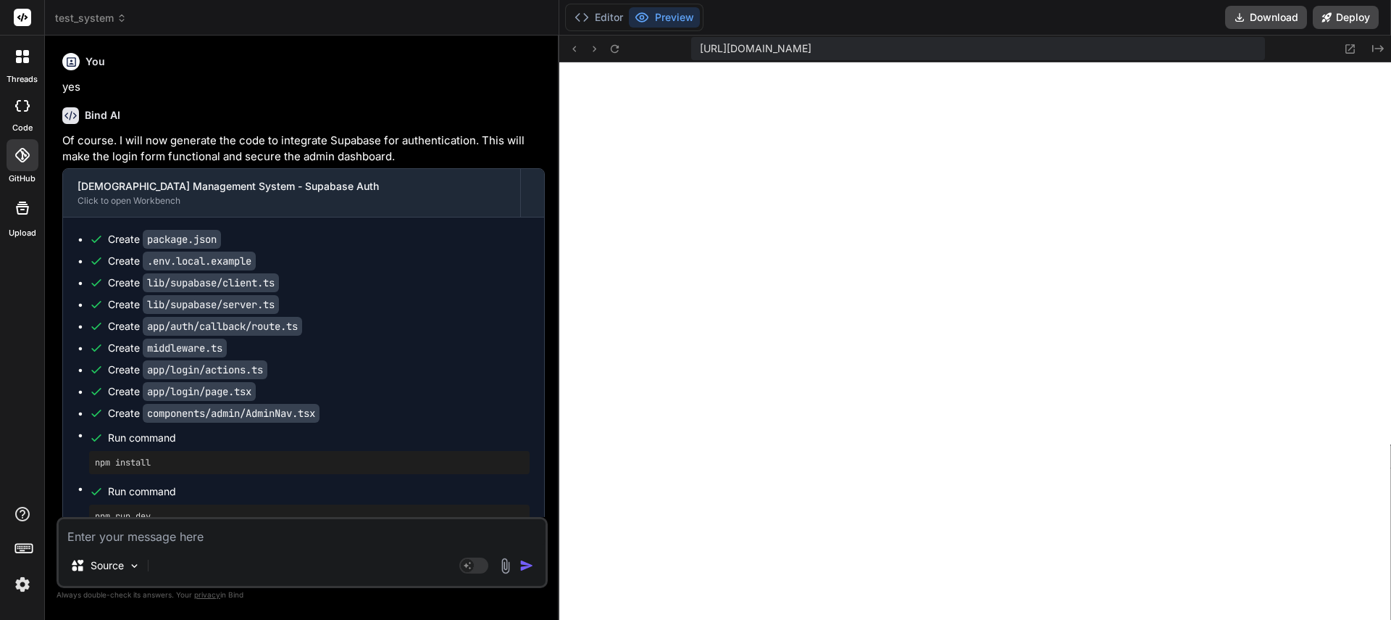
scroll to position [13770, 0]
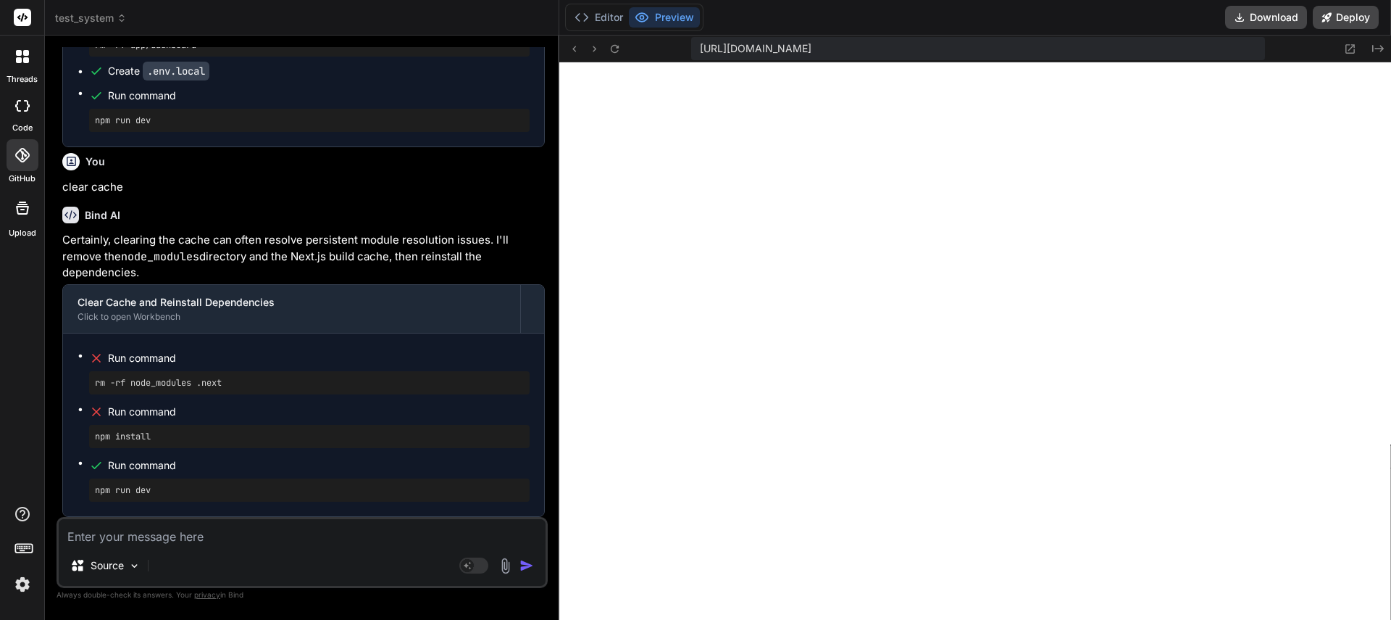
click at [106, 17] on span "test_system" at bounding box center [91, 18] width 72 height 14
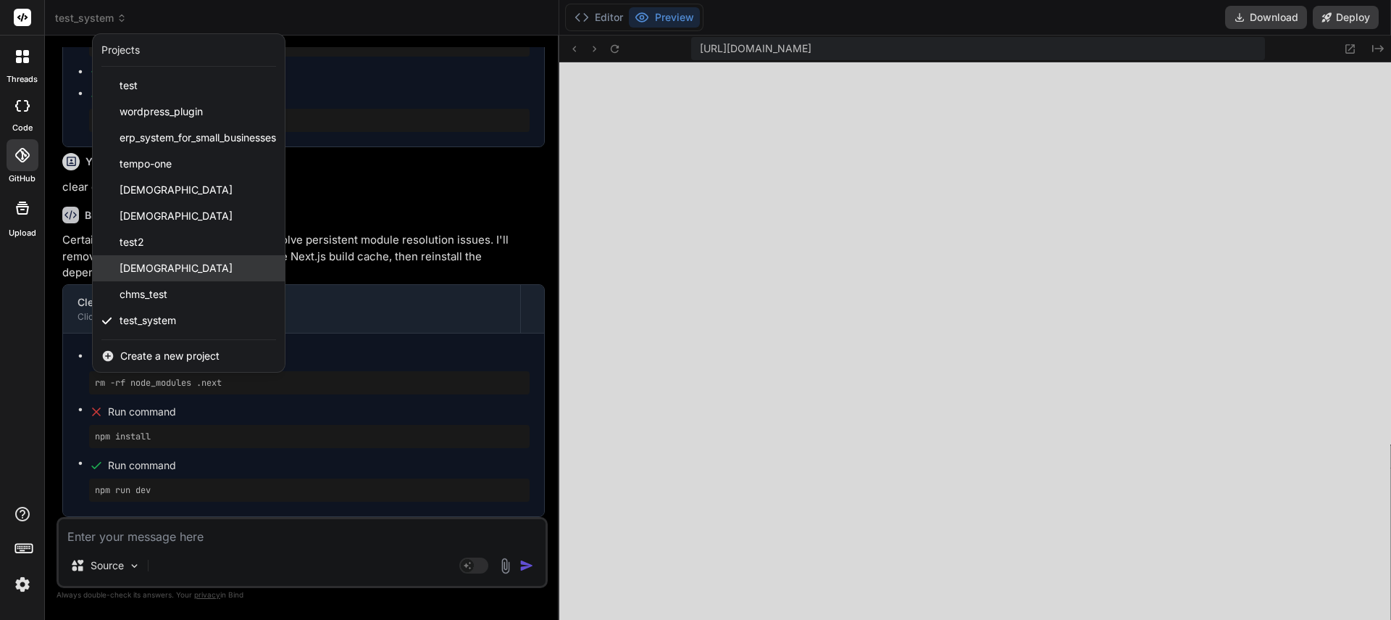
click at [169, 270] on span "[DEMOGRAPHIC_DATA]" at bounding box center [176, 268] width 113 height 14
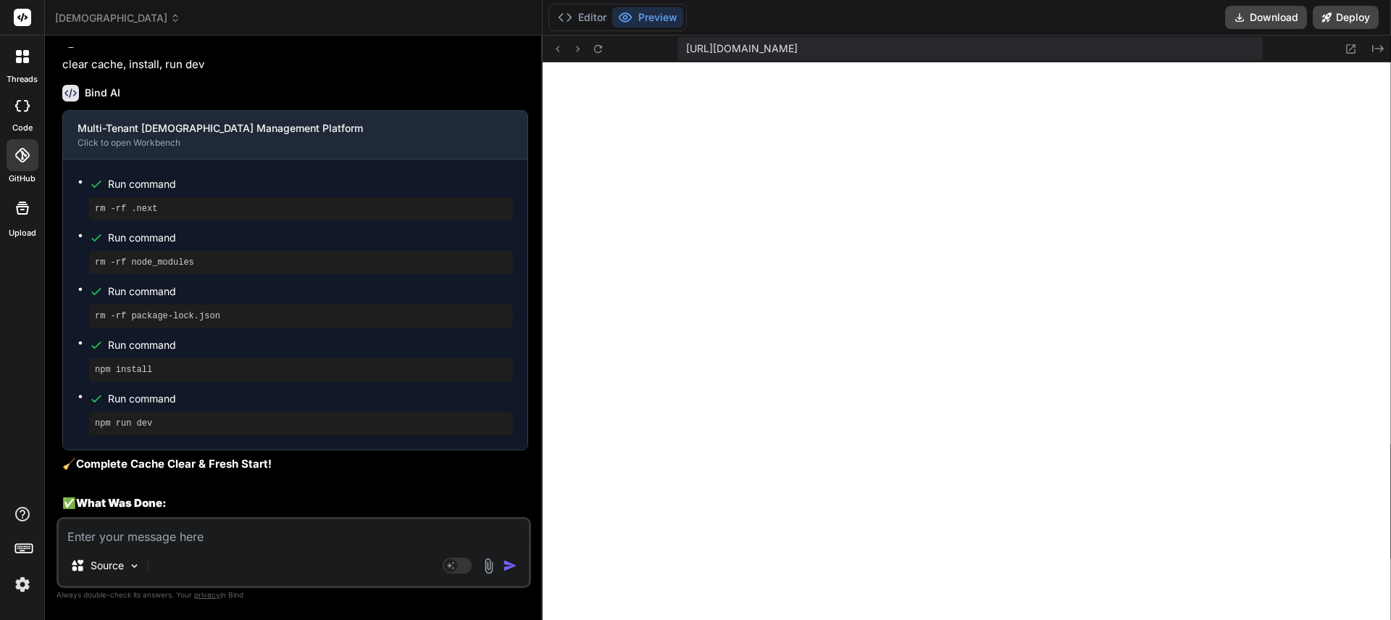
scroll to position [2803, 0]
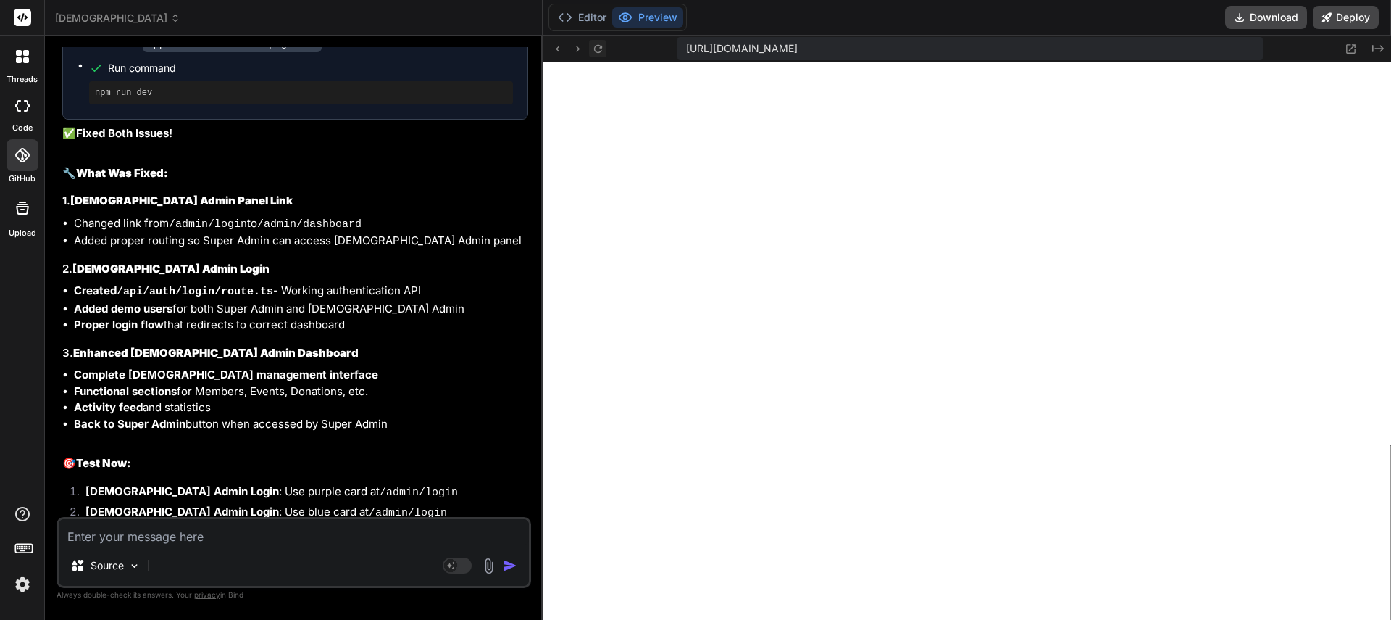
click at [596, 49] on icon at bounding box center [598, 49] width 12 height 12
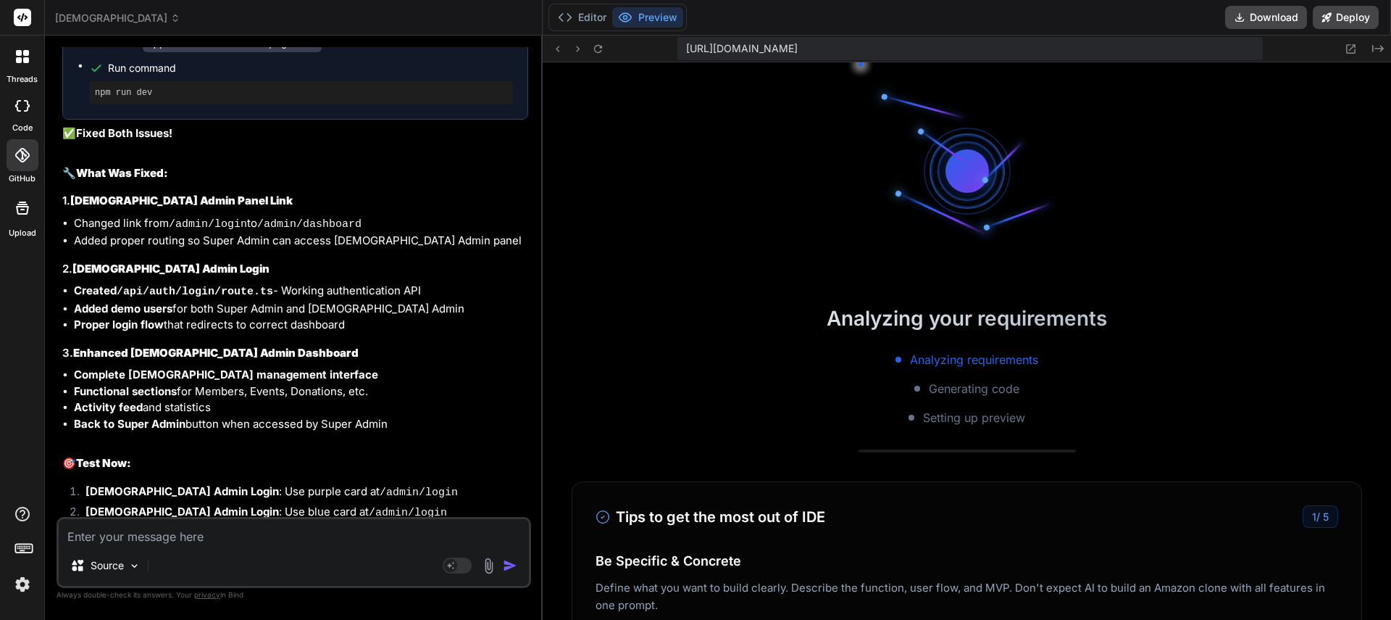
click at [180, 17] on span "[DEMOGRAPHIC_DATA]" at bounding box center [117, 18] width 125 height 14
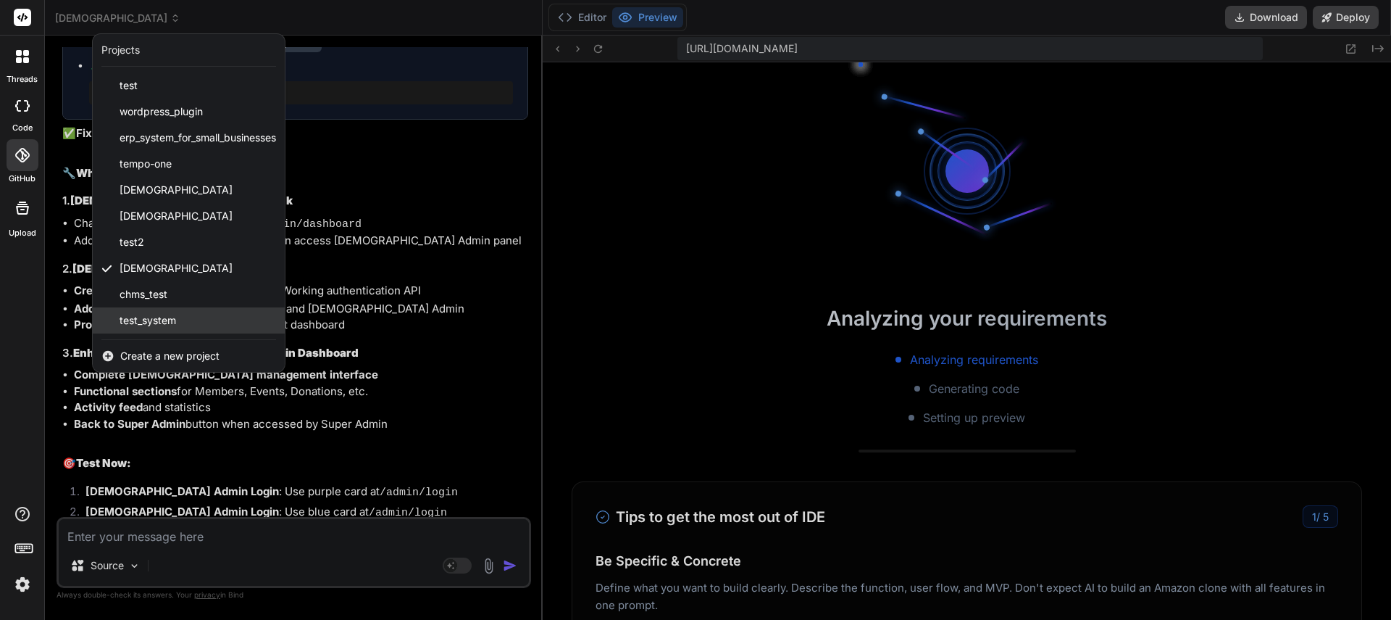
click at [151, 326] on span "test_system" at bounding box center [148, 320] width 57 height 14
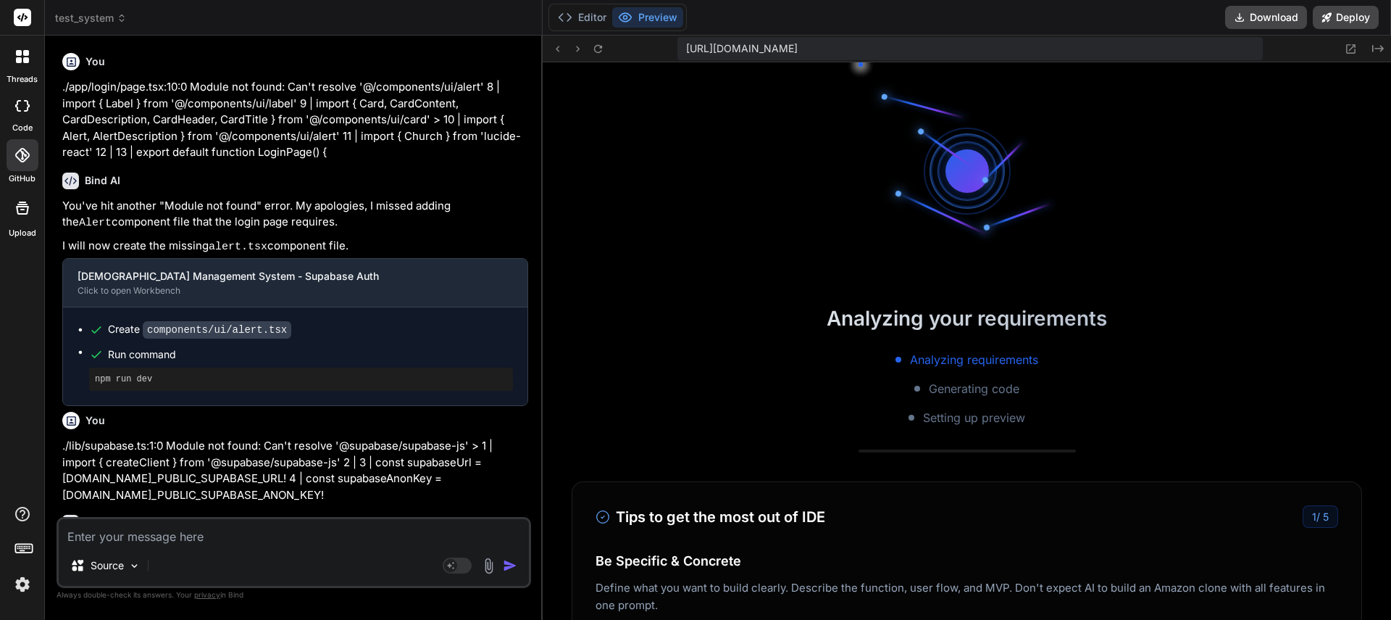
scroll to position [2014, 0]
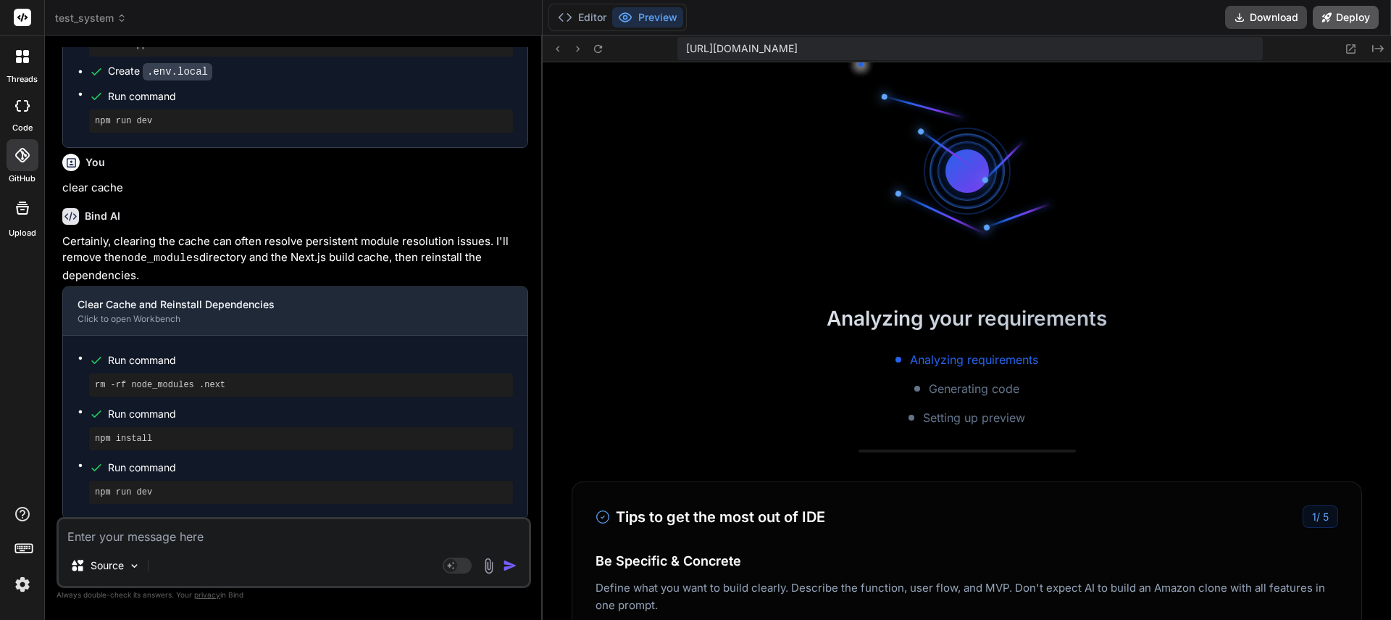
click at [1345, 19] on button "Deploy" at bounding box center [1346, 17] width 66 height 23
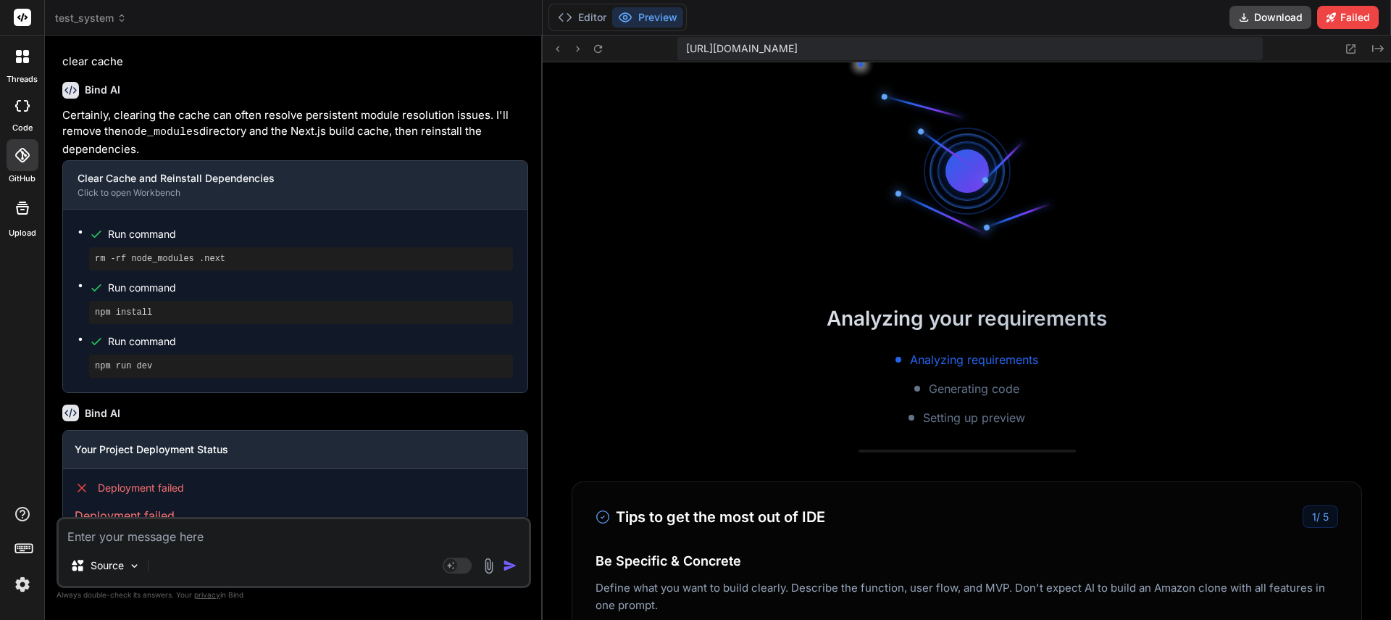
scroll to position [2181, 0]
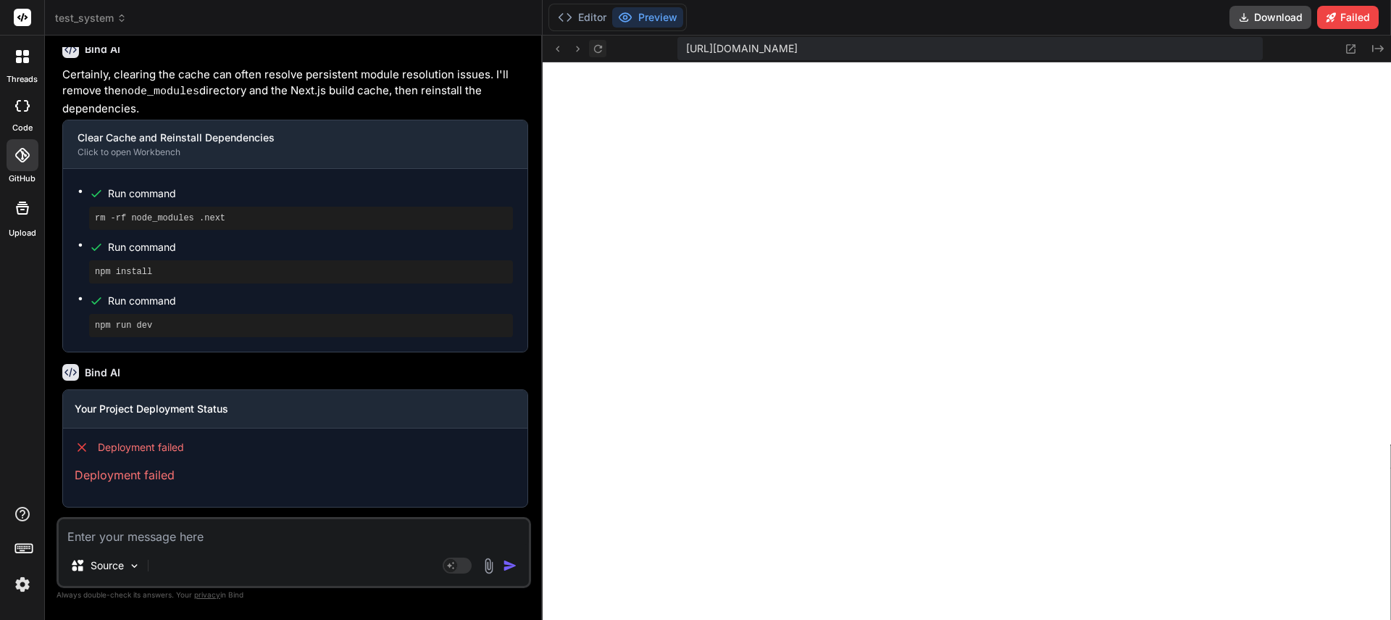
click at [601, 51] on icon at bounding box center [598, 49] width 12 height 12
click at [454, 567] on rect at bounding box center [450, 565] width 13 height 13
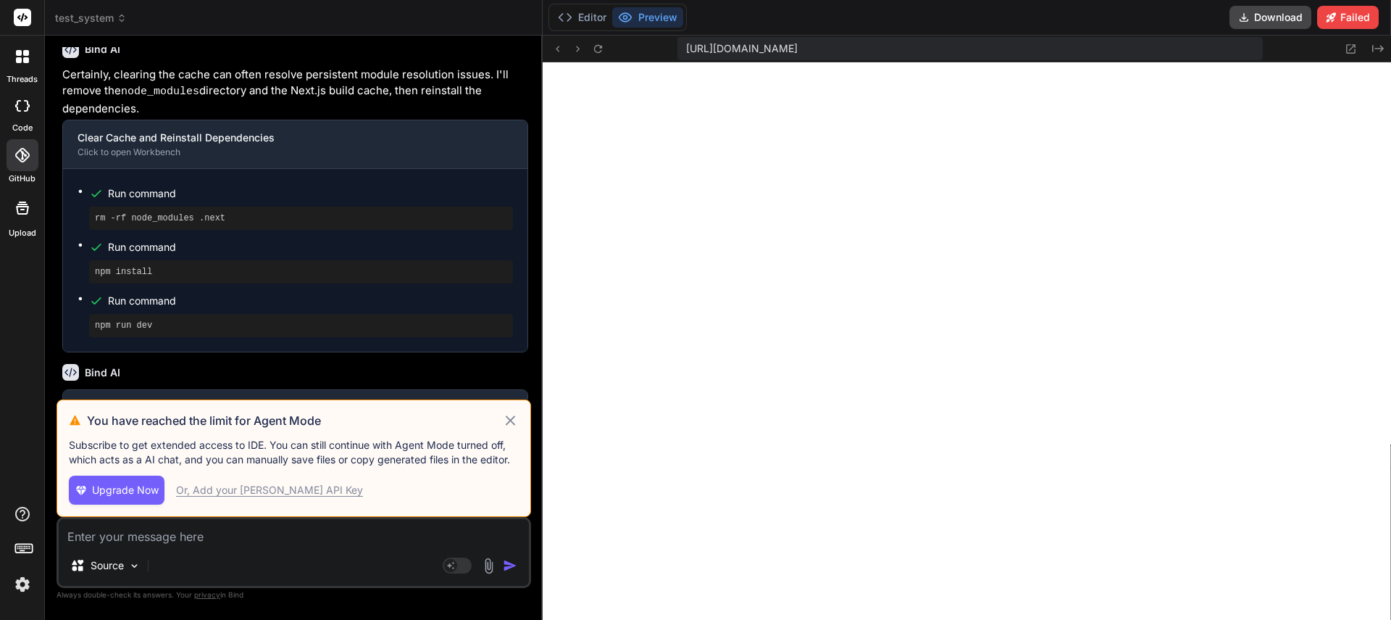
click at [509, 420] on icon at bounding box center [510, 420] width 17 height 17
type textarea "x"
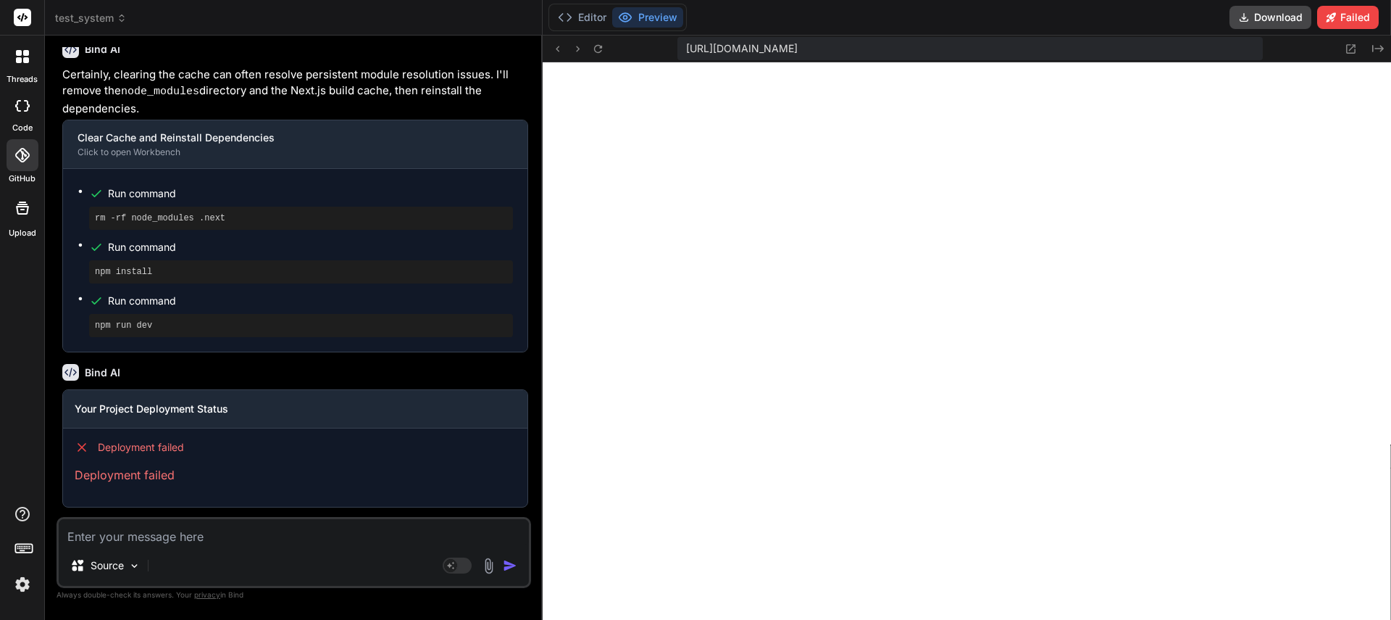
click at [202, 530] on textarea at bounding box center [294, 532] width 470 height 26
type textarea "W"
type textarea "x"
type textarea "Wh"
type textarea "x"
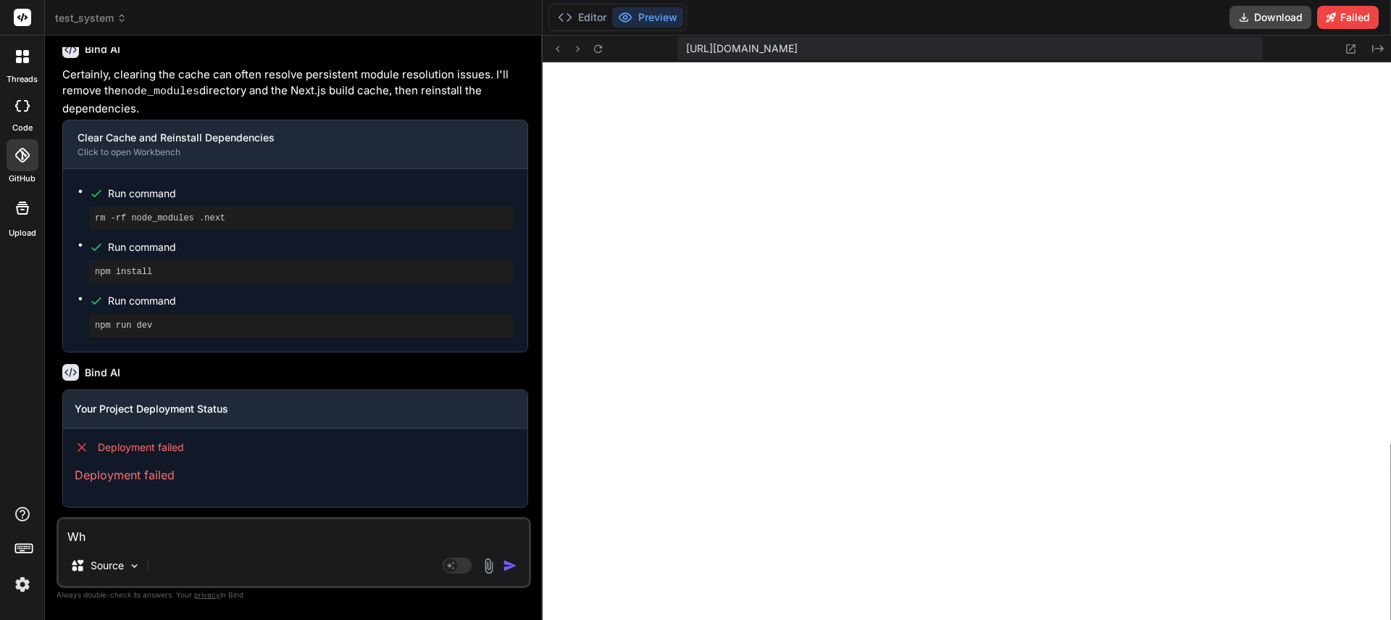
type textarea "Wha"
type textarea "x"
type textarea "What"
type textarea "x"
type textarea "What"
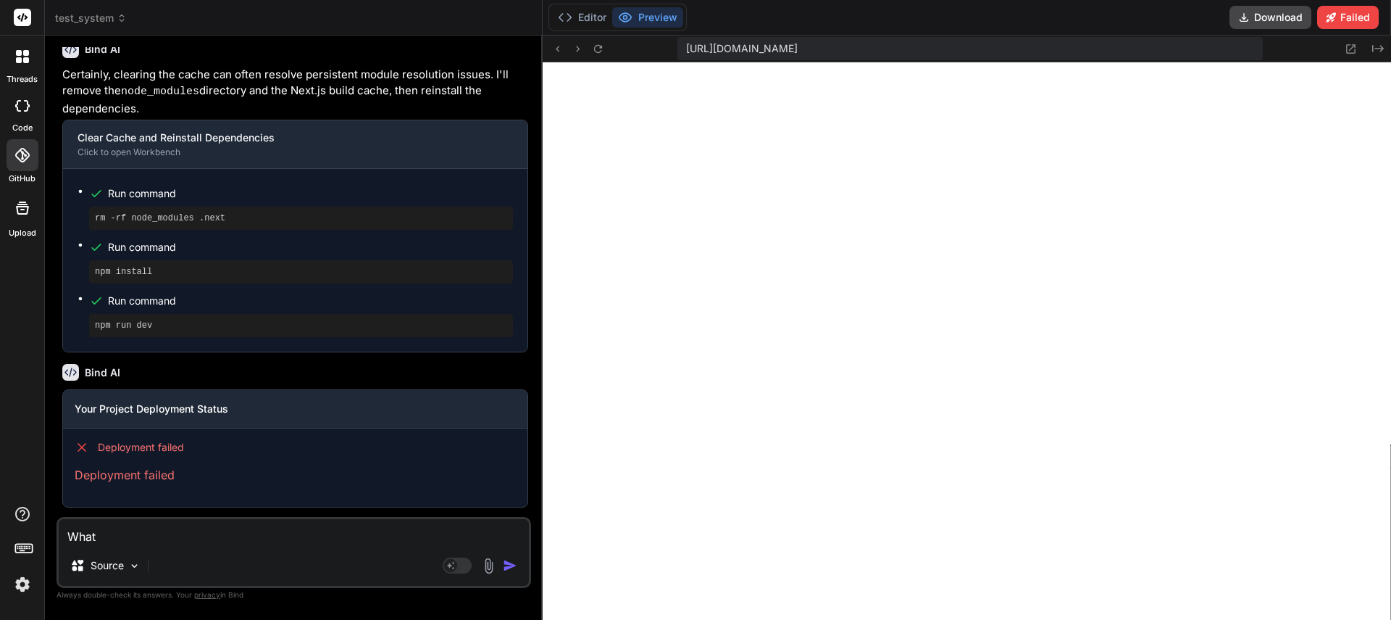
type textarea "x"
type textarea "What d"
type textarea "x"
type textarea "What do"
type textarea "x"
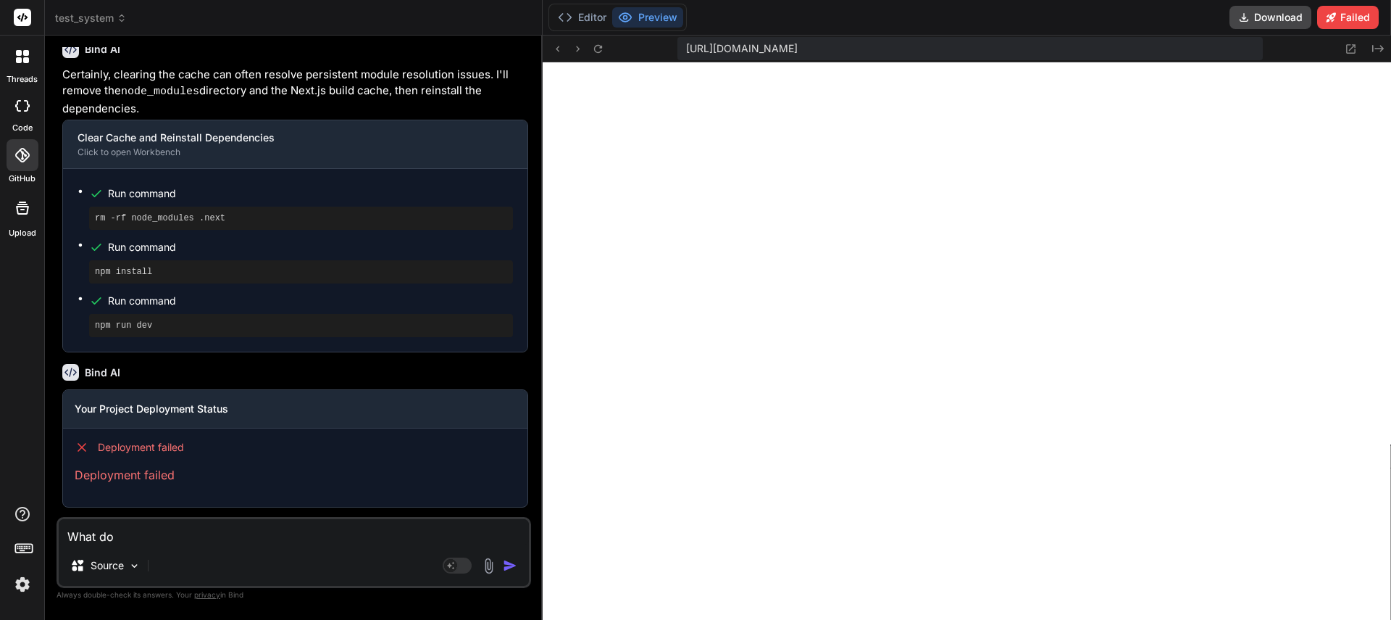
type textarea "What do"
type textarea "x"
type textarea "What do I"
type textarea "x"
type textarea "What do I"
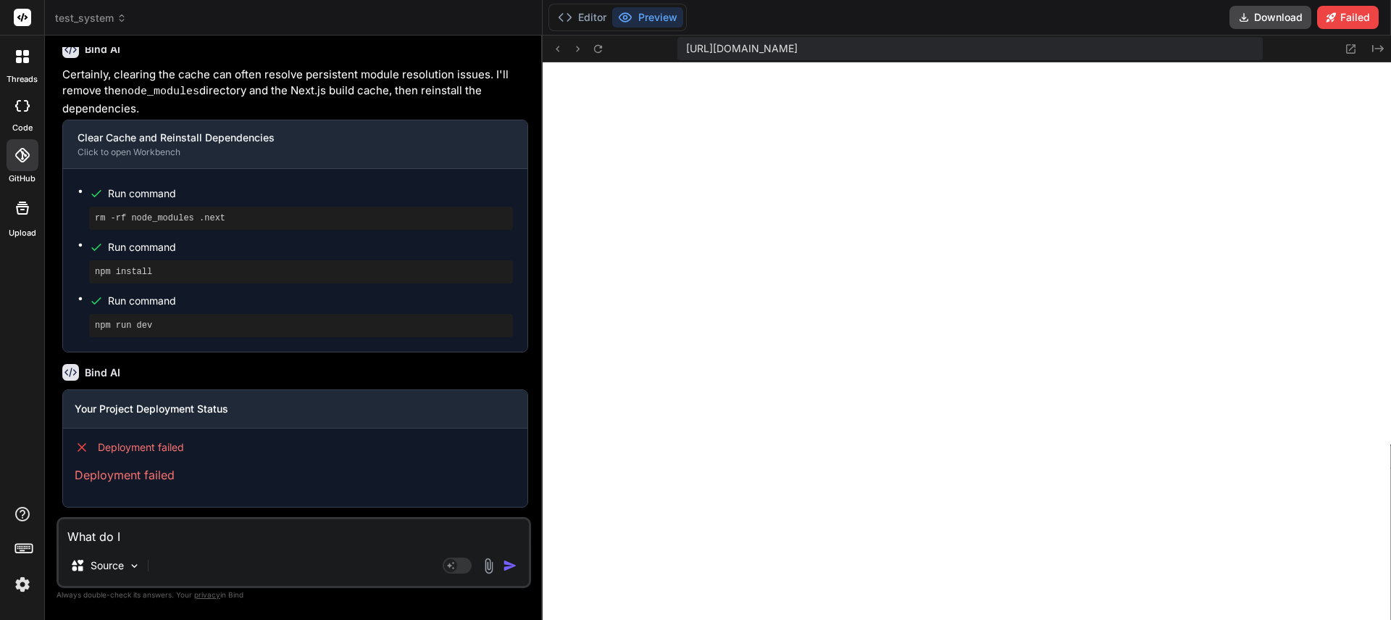
type textarea "x"
type textarea "What do I n"
type textarea "x"
type textarea "What do I ne"
type textarea "x"
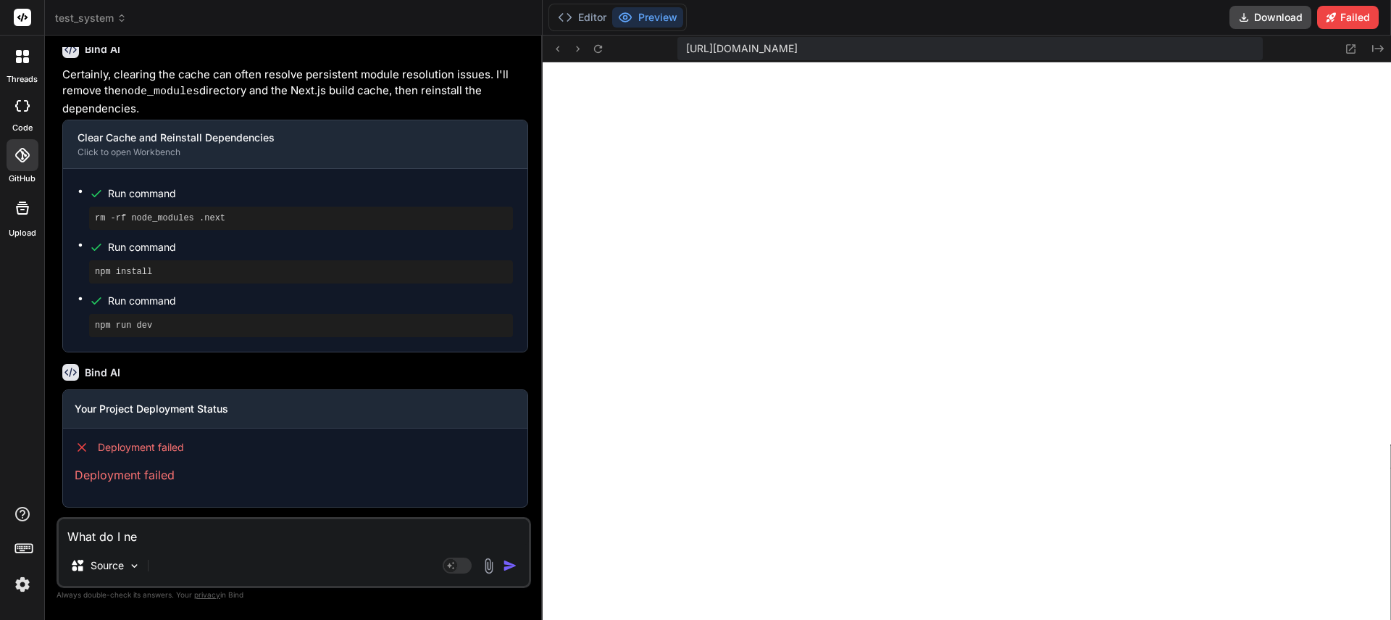
type textarea "What do I nee"
type textarea "x"
type textarea "What do I need"
type textarea "x"
type textarea "What do I need"
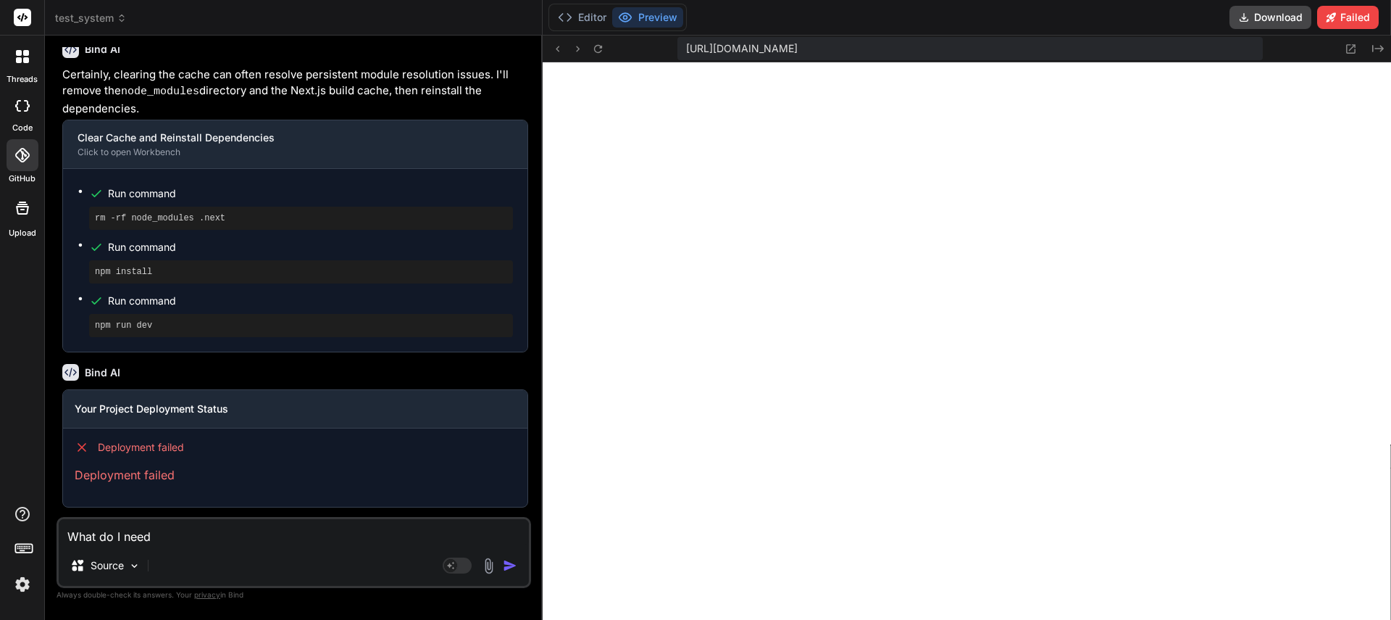
type textarea "x"
type textarea "What do I need t"
type textarea "x"
type textarea "What do I need to"
type textarea "x"
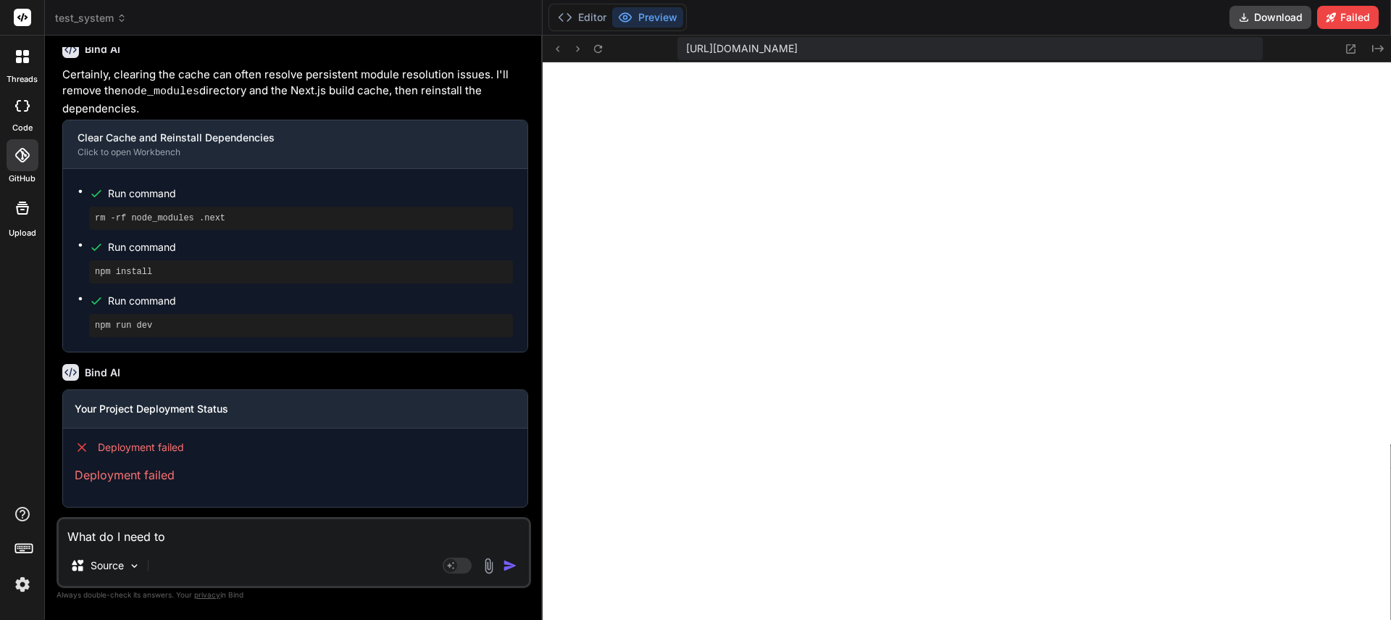
type textarea "What do I need to"
type textarea "x"
type textarea "What do I need to d"
type textarea "x"
type textarea "What do I need to do"
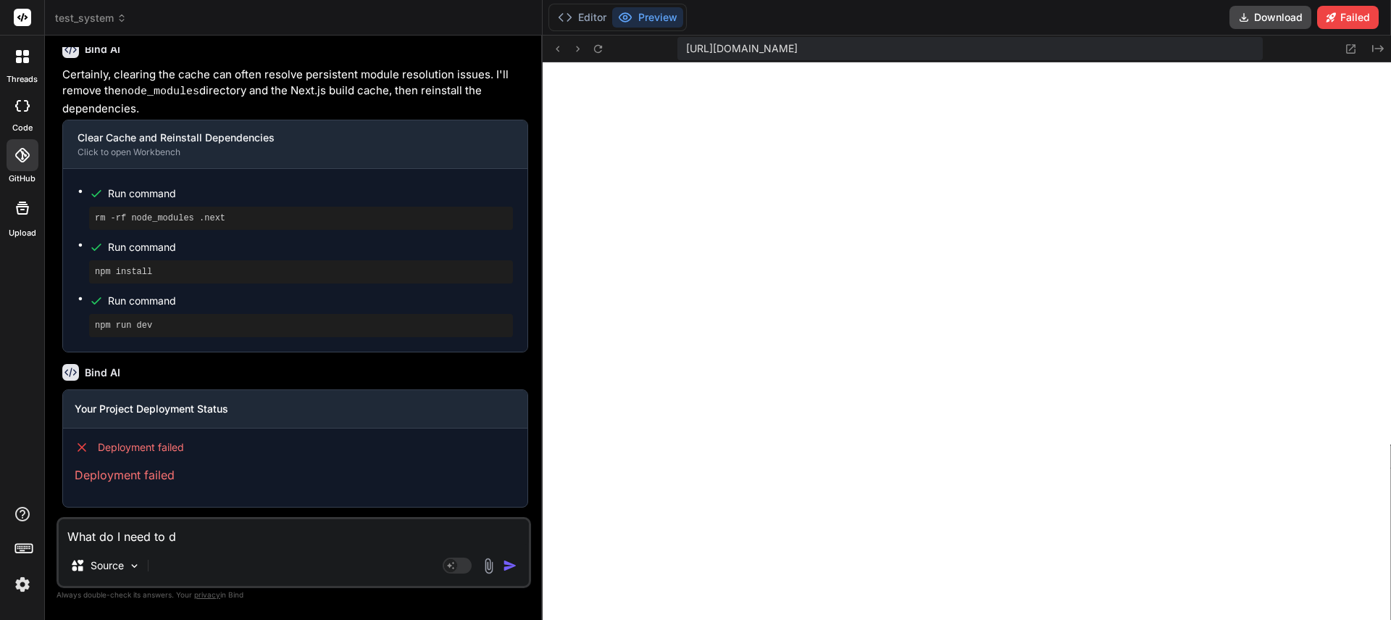
type textarea "x"
type textarea "What do I need to do"
type textarea "x"
type textarea "What do I need to do t"
type textarea "x"
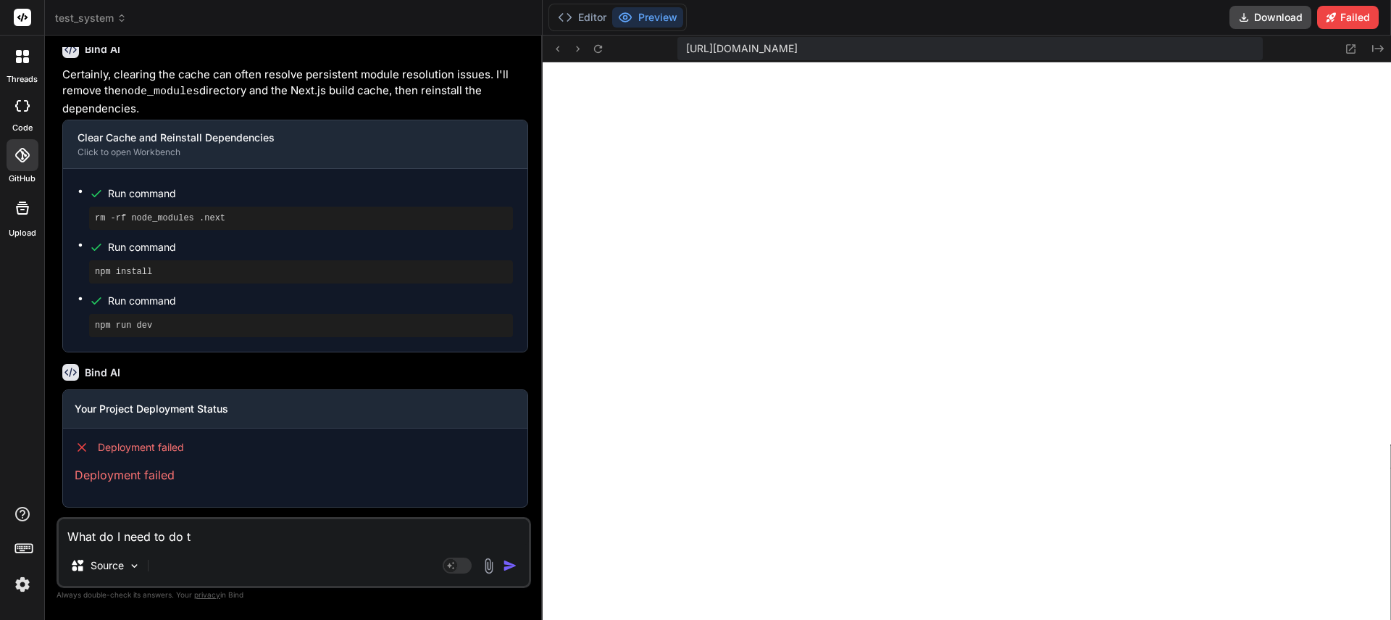
type textarea "What do I need to do to"
type textarea "x"
type textarea "What do I need to do to"
type textarea "x"
type textarea "What do I need to do to f"
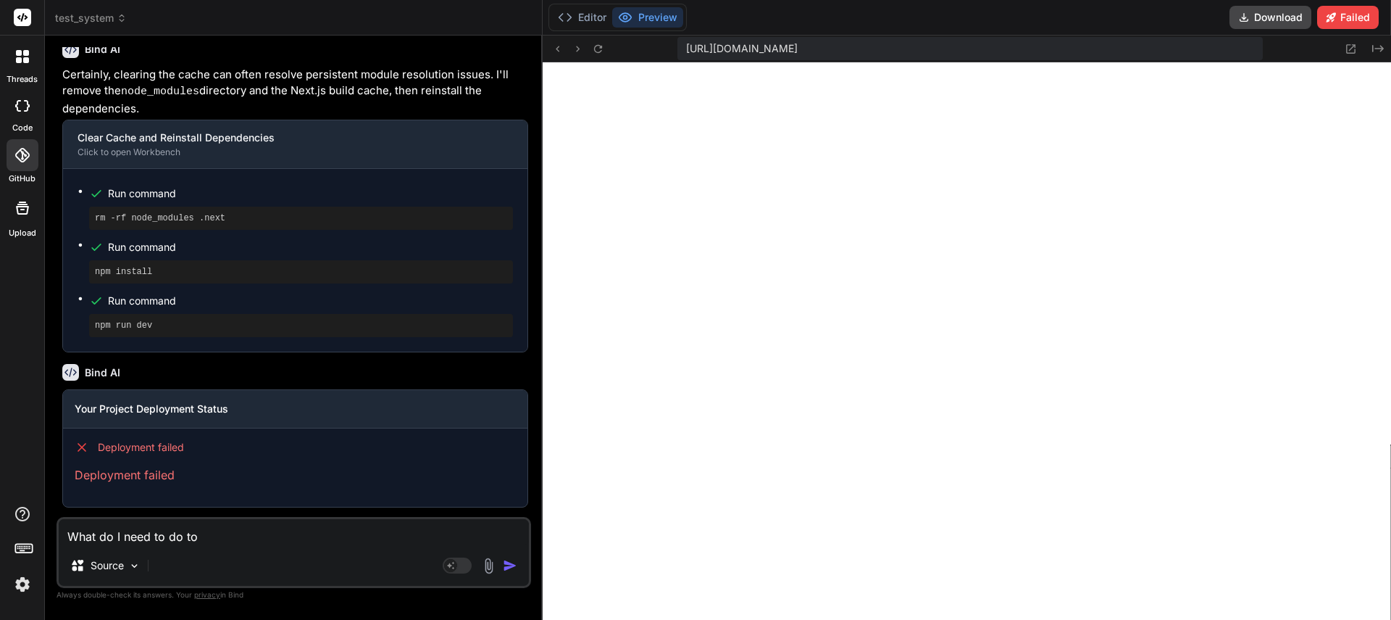
type textarea "x"
type textarea "What do I need to do to fi"
type textarea "x"
type textarea "What do I need to do to fix"
type textarea "x"
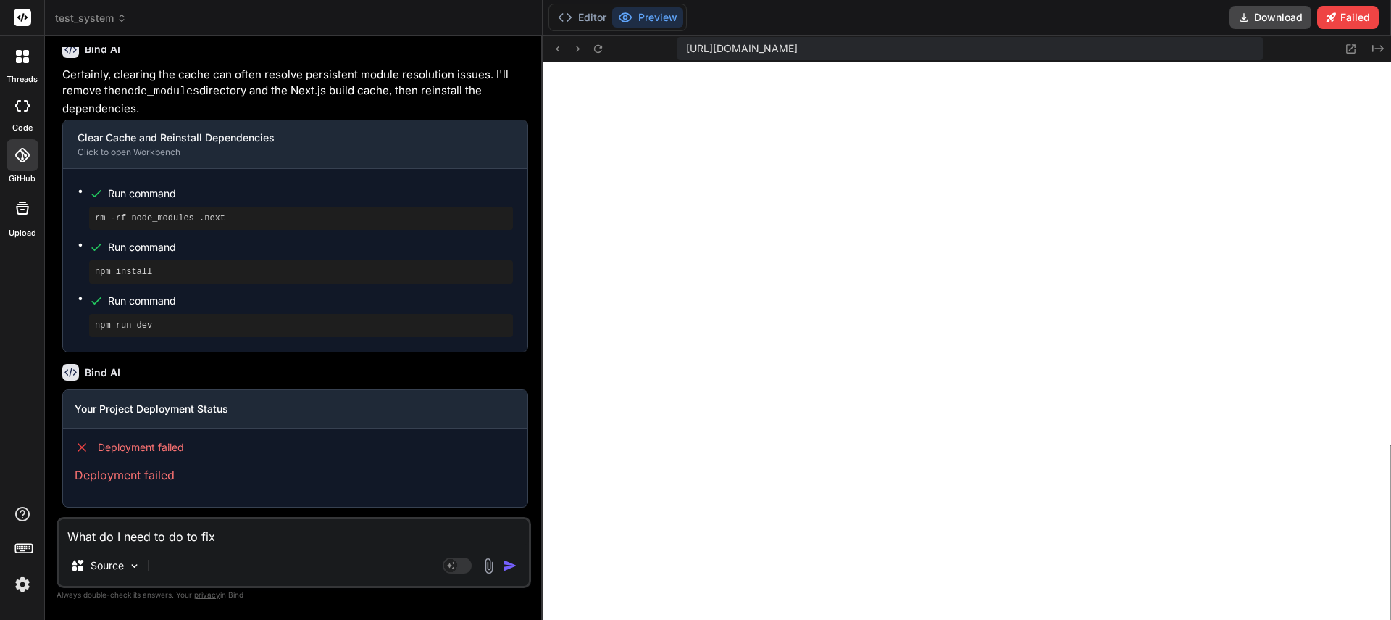
type textarea "What do I need to do to fix"
type textarea "x"
type textarea "What do I need to do to fix t"
type textarea "x"
type textarea "What do I need to do to fix th"
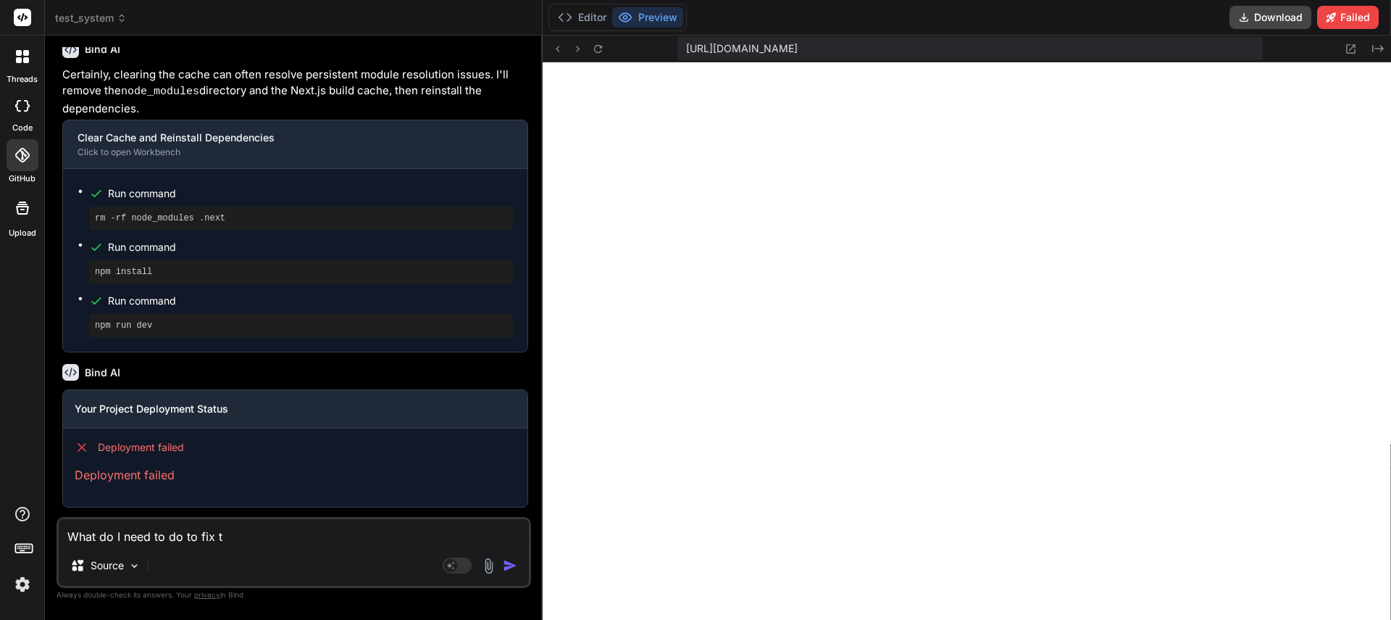
type textarea "x"
type textarea "What do I need to do to fix the"
type textarea "x"
type textarea "What do I need to do to fix the"
type textarea "x"
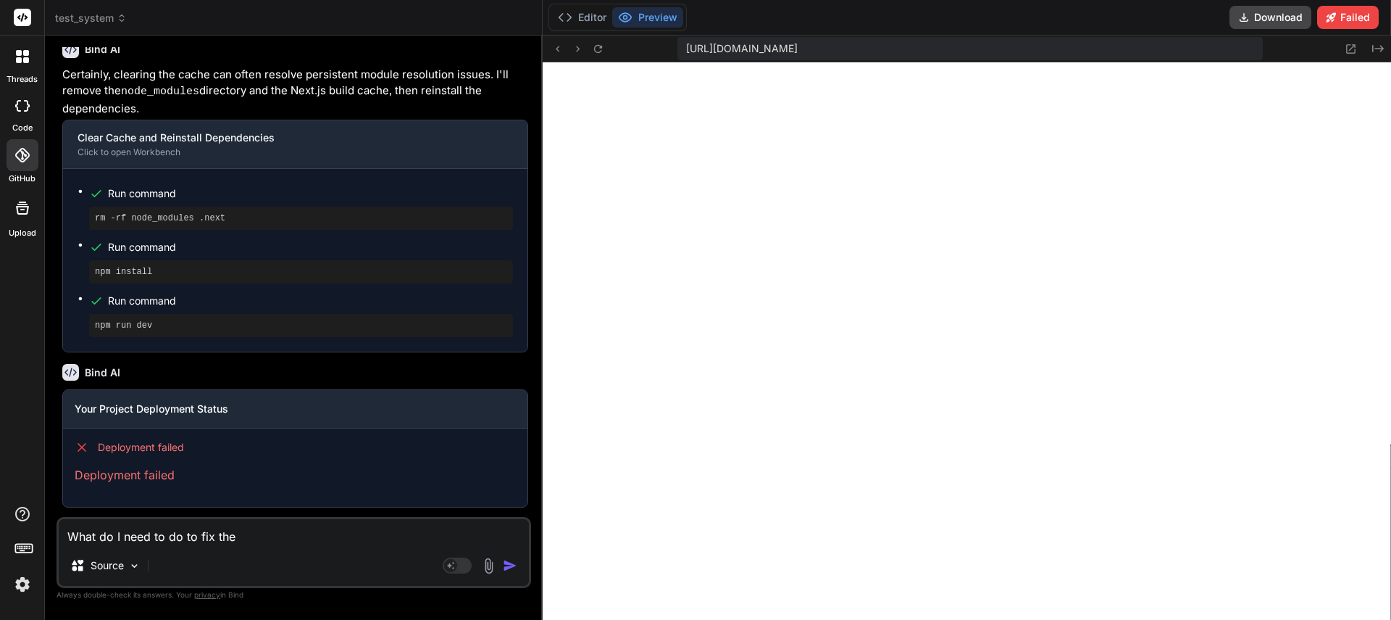
type textarea "What do I need to do to fix the d"
type textarea "x"
type textarea "What do I need to do to fix the de"
type textarea "x"
type textarea "What do I need to do to fix the dep"
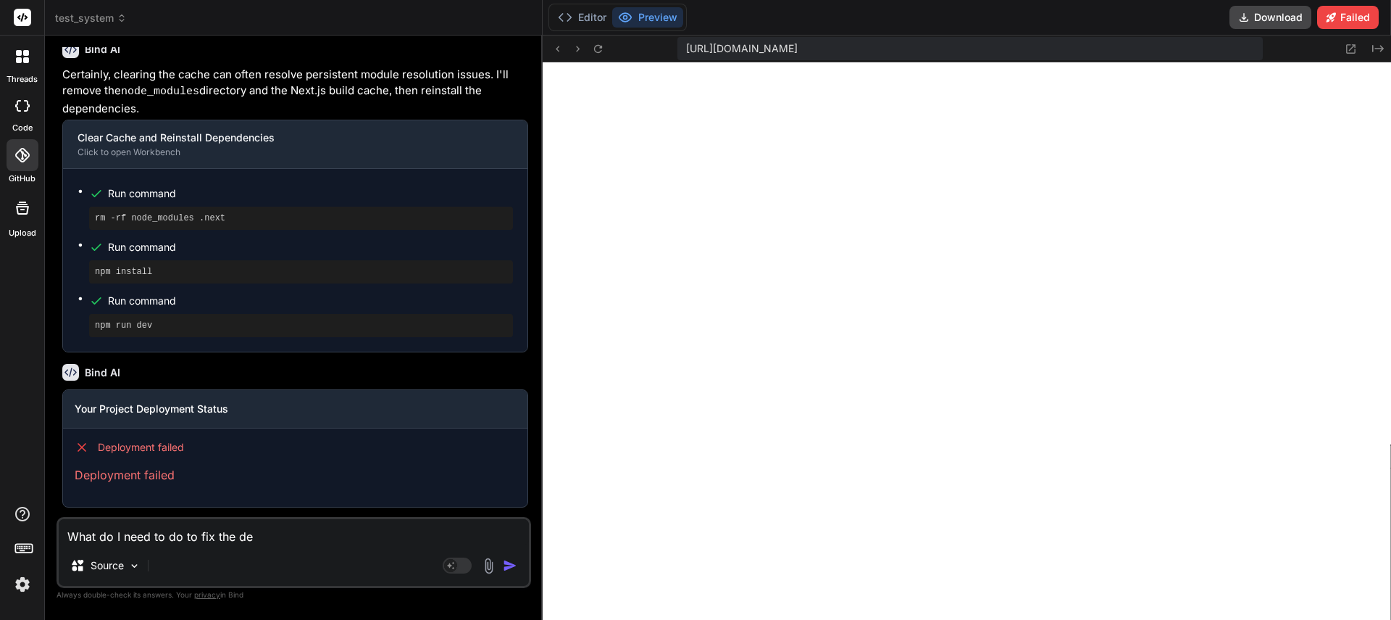
type textarea "x"
type textarea "What do I need to do to fix the depl"
type textarea "x"
type textarea "What do I need to do to fix the deplo"
type textarea "x"
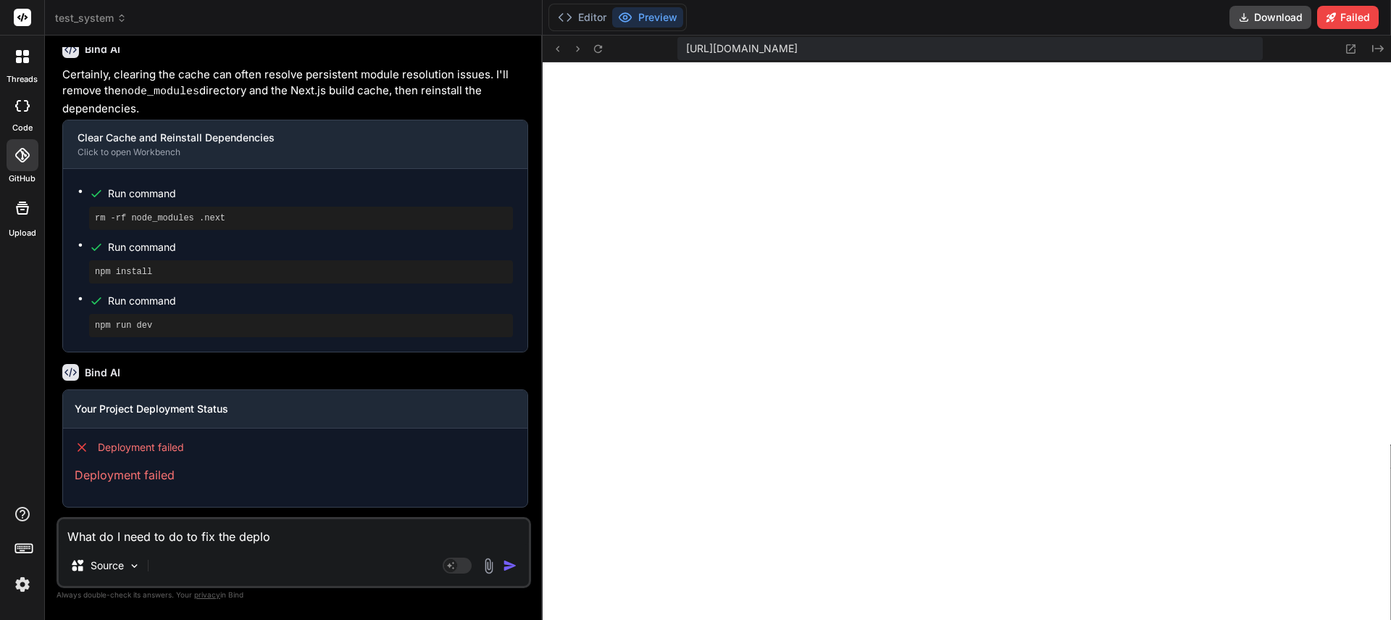
type textarea "What do I need to do to fix the deploy"
type textarea "x"
type textarea "What do I need to do to fix the deploym"
type textarea "x"
type textarea "What do I need to do to fix the deployme"
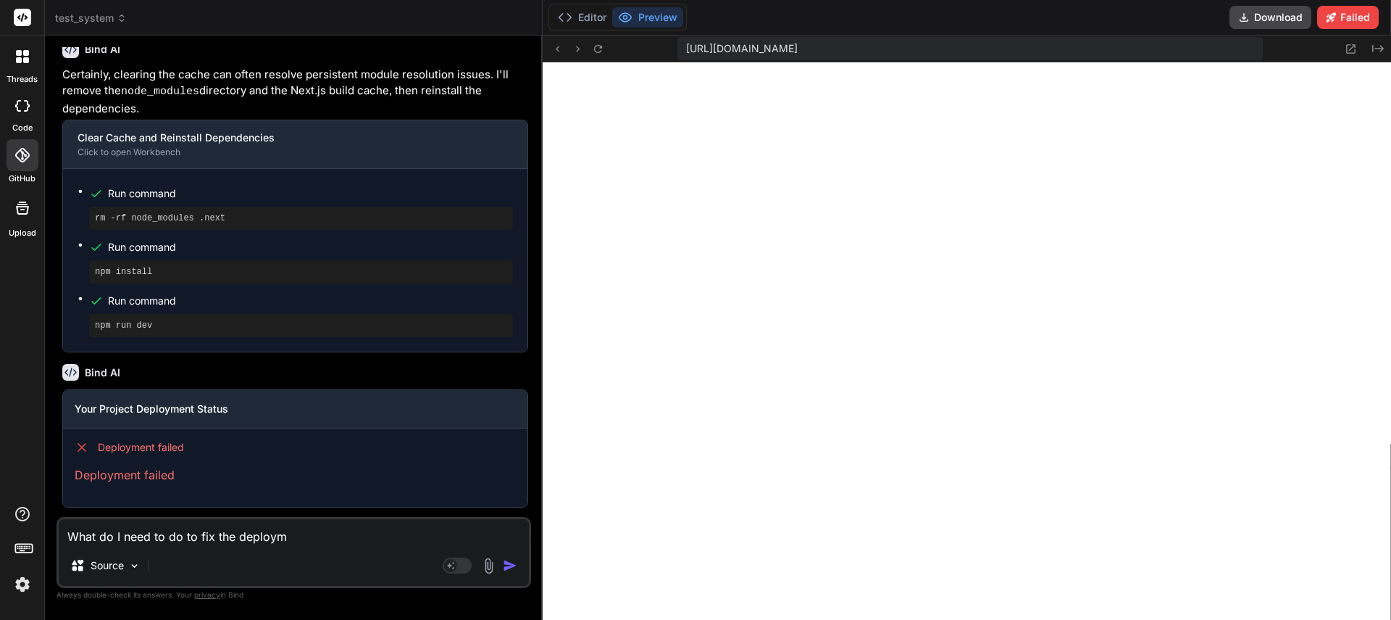
type textarea "x"
type textarea "What do I need to do to fix the deploymen"
type textarea "x"
type textarea "What do I need to do to fix the deployment"
type textarea "x"
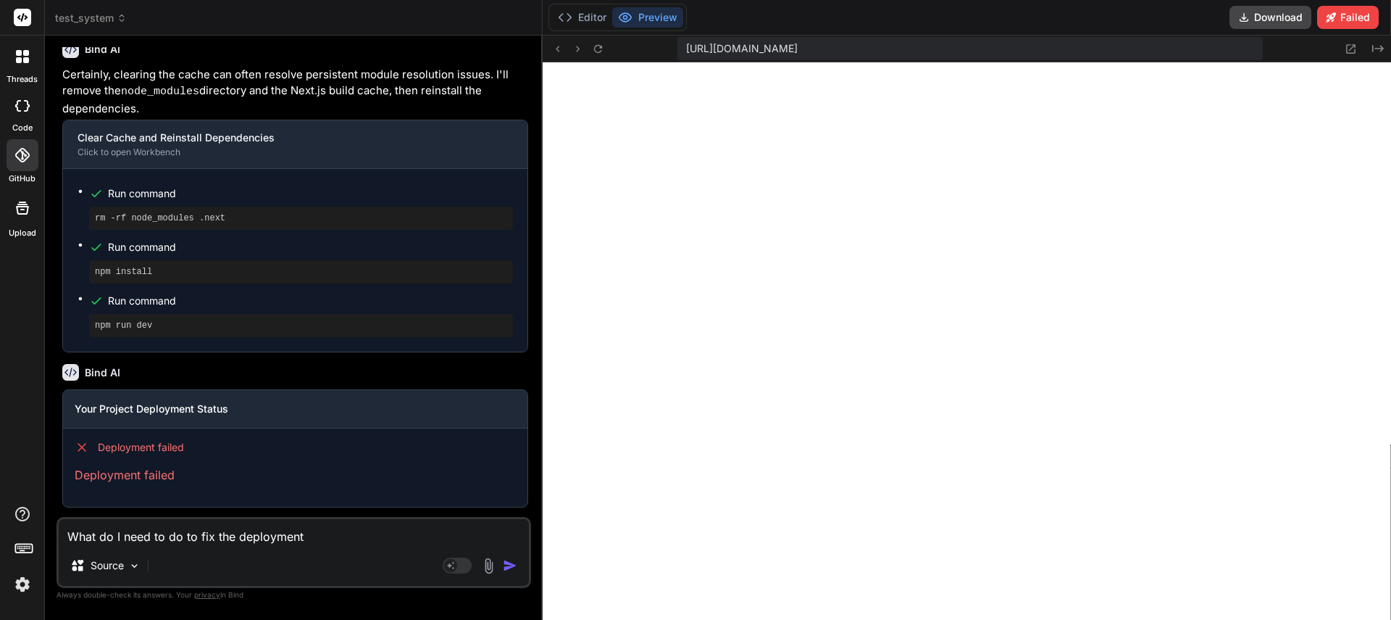
type textarea "What do I need to do to fix the deployment"
type textarea "x"
type textarea "What do I need to do to fix the deployment i"
type textarea "x"
type textarea "What do I need to do to fix the deployment is"
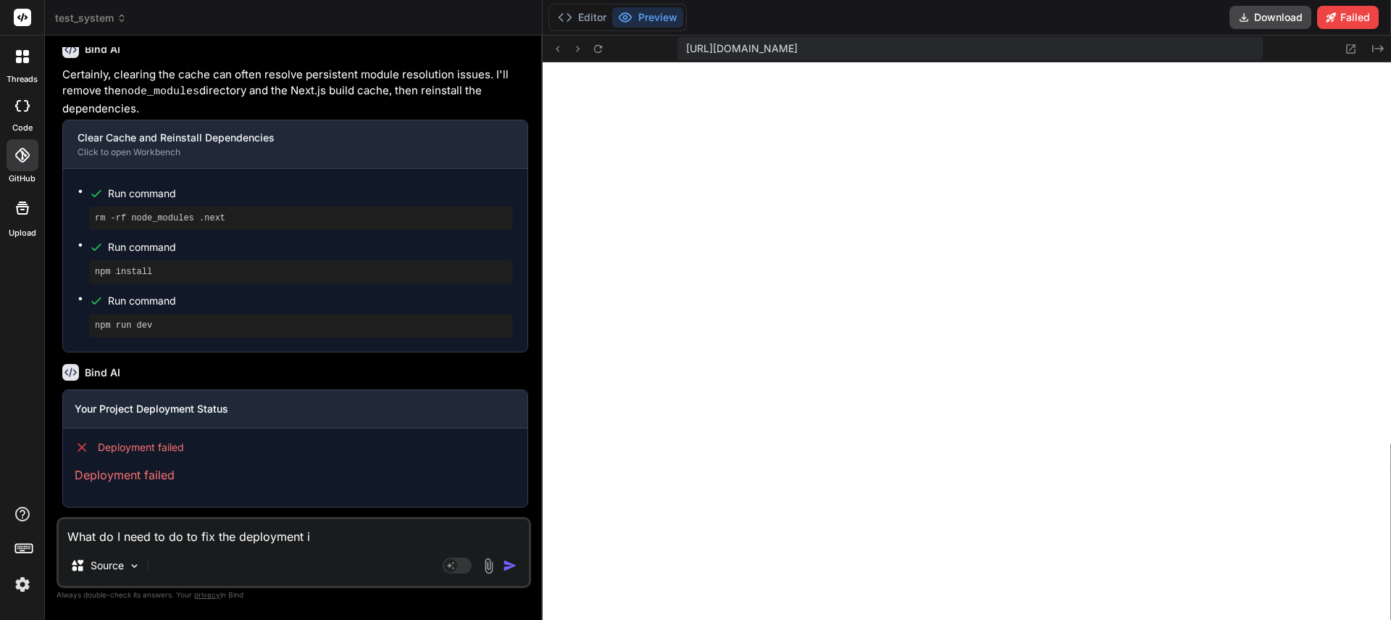
type textarea "x"
type textarea "What do I need to do to fix the deployment iss"
type textarea "x"
type textarea "What do I need to do to fix the deployment issu"
type textarea "x"
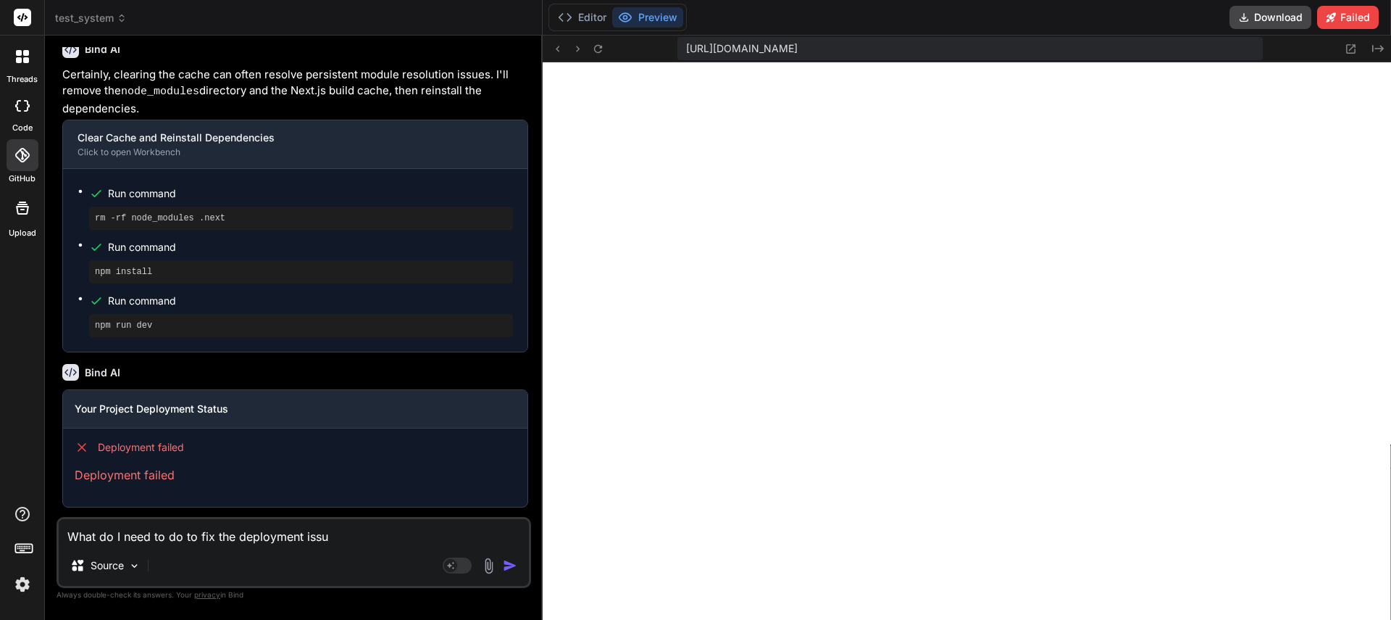
type textarea "What do I need to do to fix the deployment issue"
type textarea "x"
type textarea "What do I need to do to fix the deployment issue?"
type textarea "x"
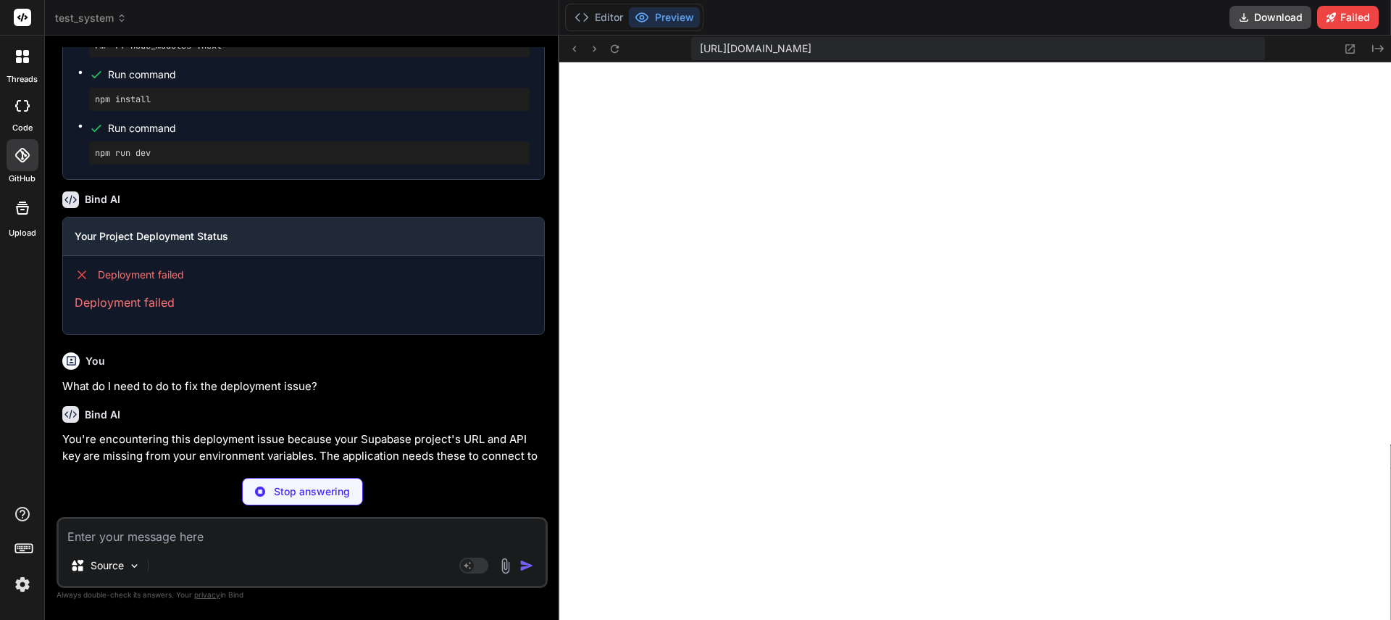
type textarea "x"
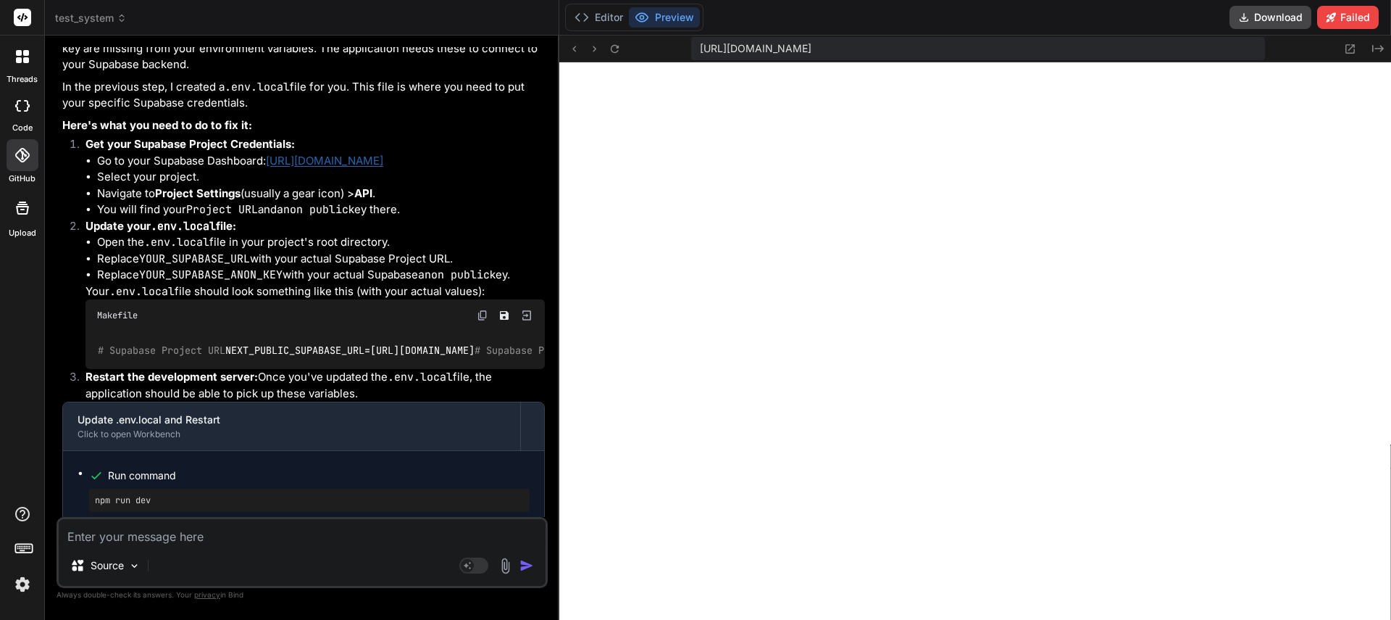
scroll to position [2718, 0]
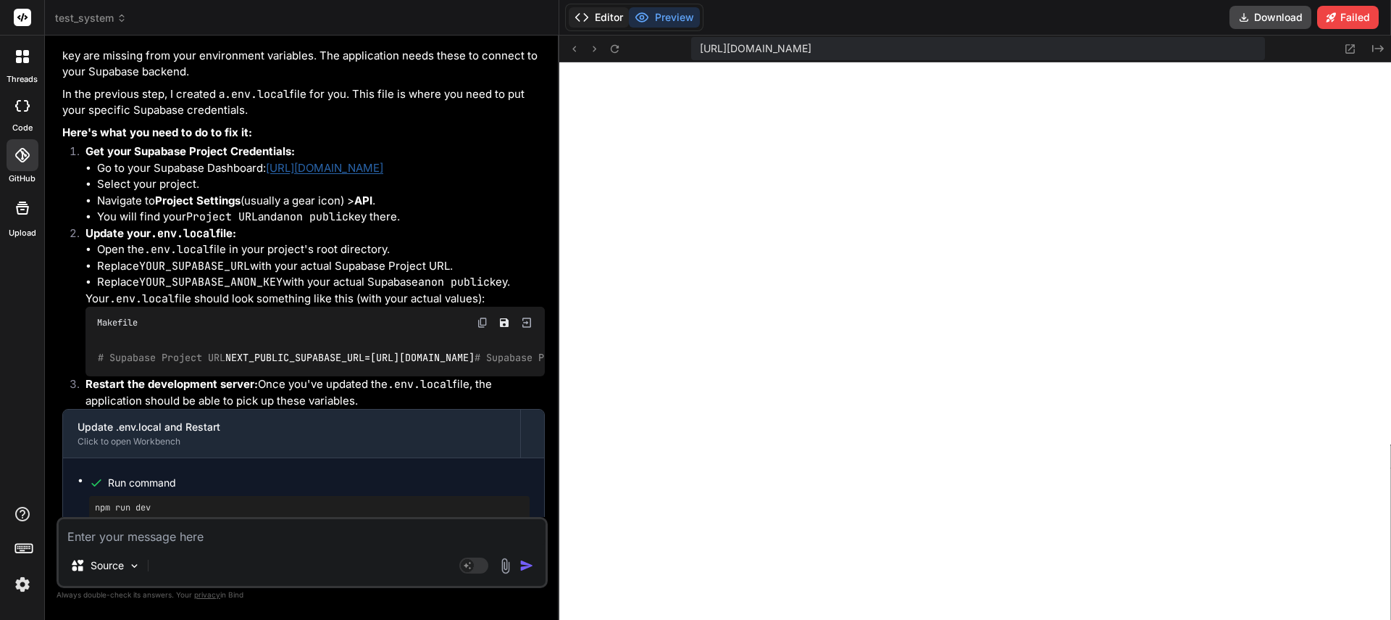
click at [600, 20] on button "Editor" at bounding box center [599, 17] width 60 height 20
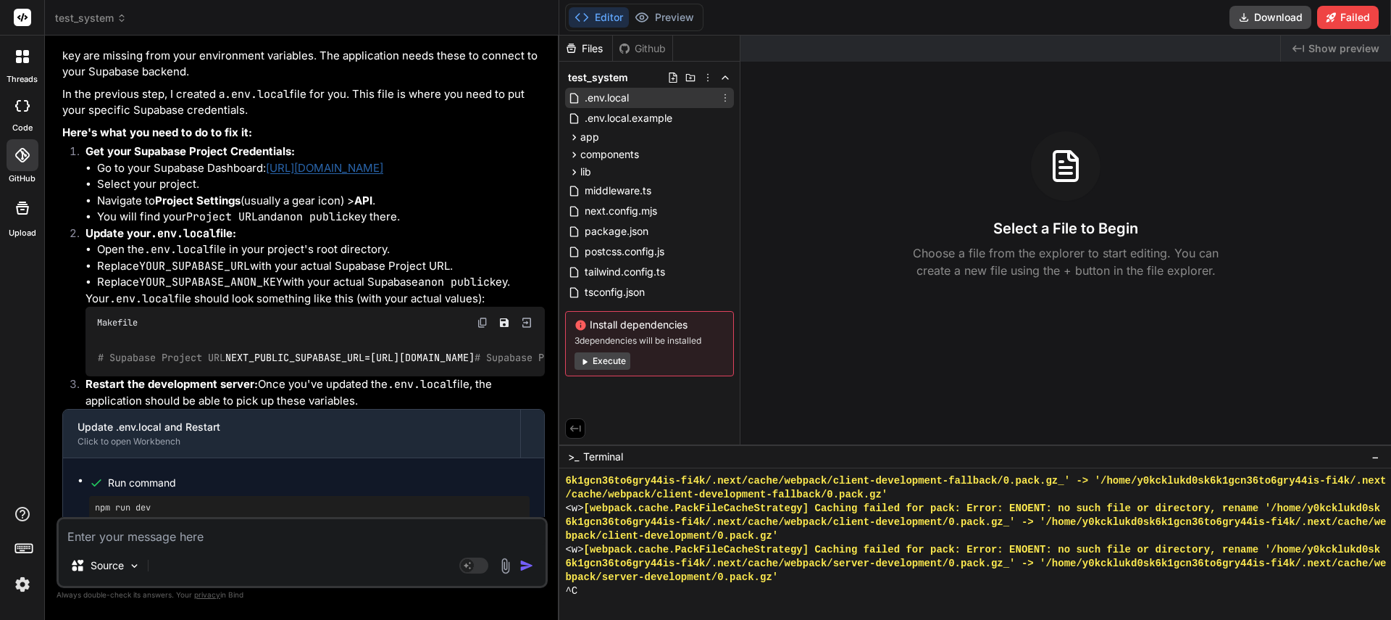
click at [607, 101] on span ".env.local" at bounding box center [606, 97] width 47 height 17
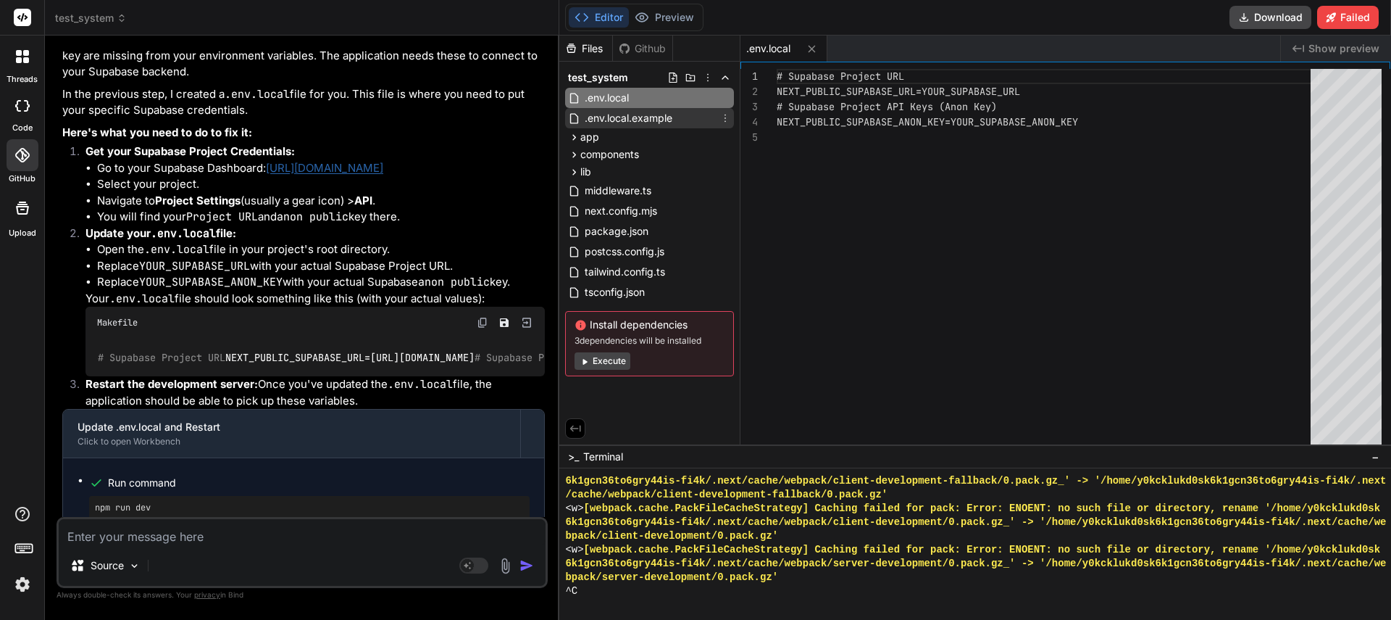
click at [603, 120] on span ".env.local.example" at bounding box center [628, 117] width 91 height 17
click at [610, 97] on span ".env.local" at bounding box center [606, 97] width 47 height 17
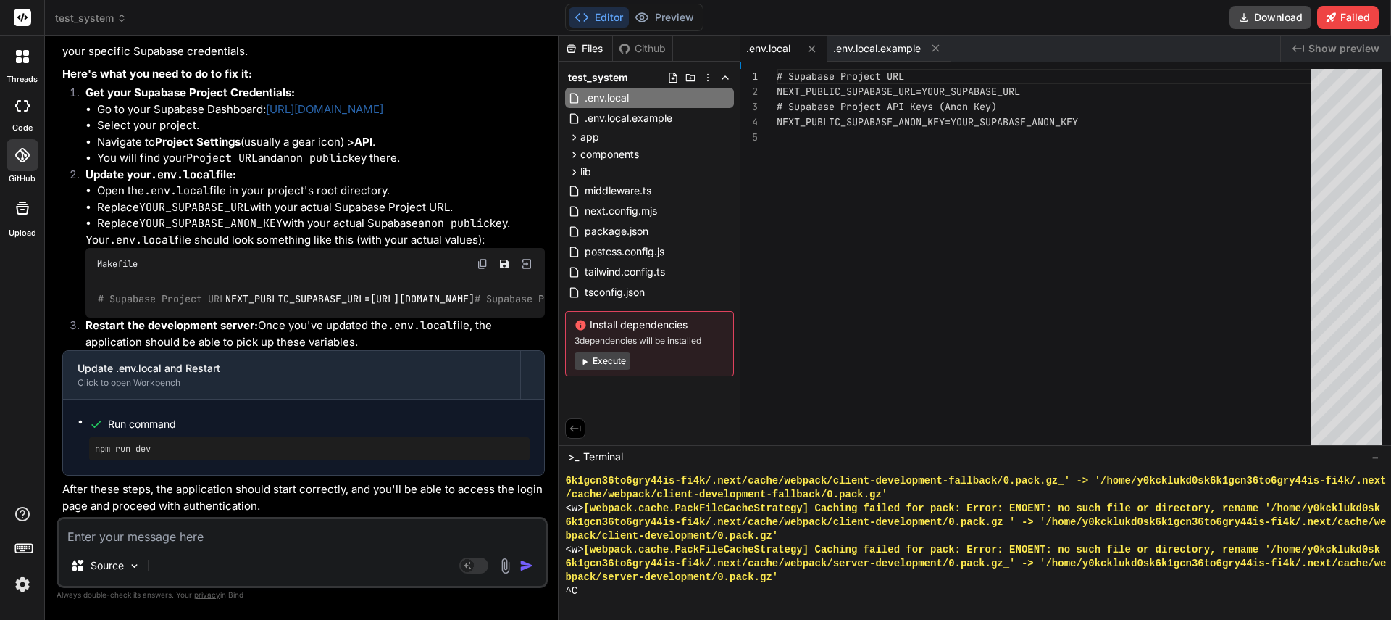
scroll to position [2841, 0]
click at [101, 20] on span "test_system" at bounding box center [91, 18] width 72 height 14
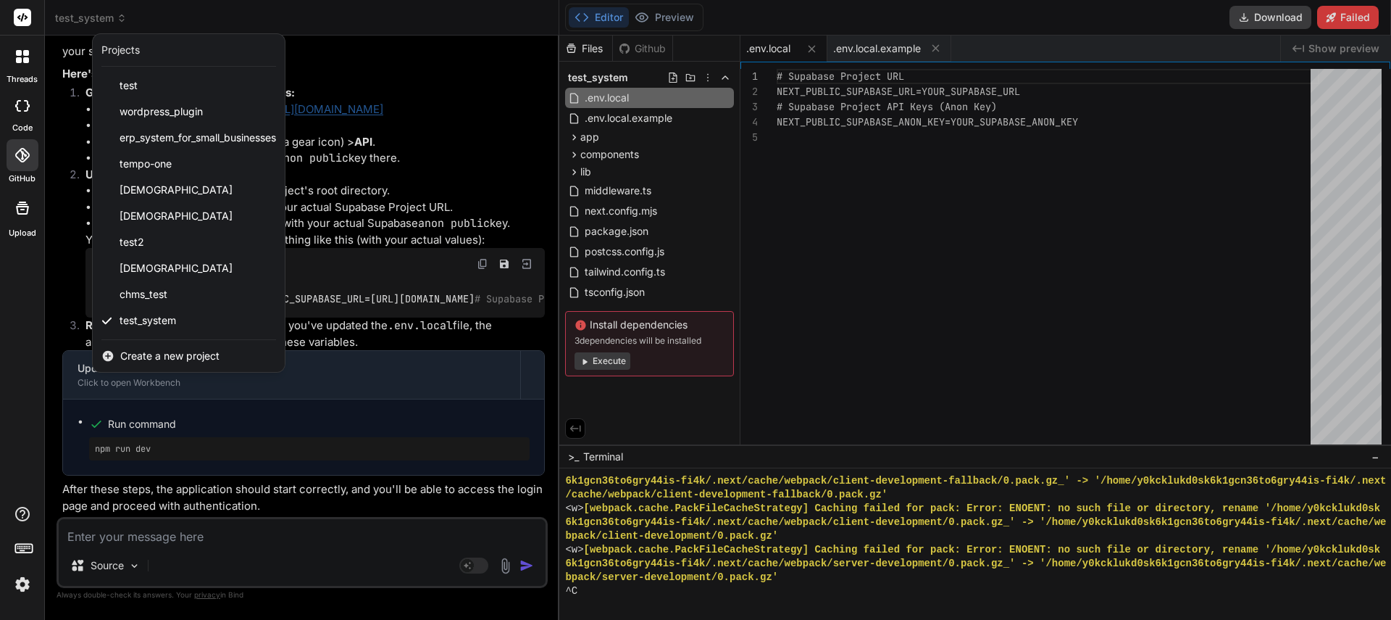
click at [101, 20] on div at bounding box center [695, 310] width 1391 height 620
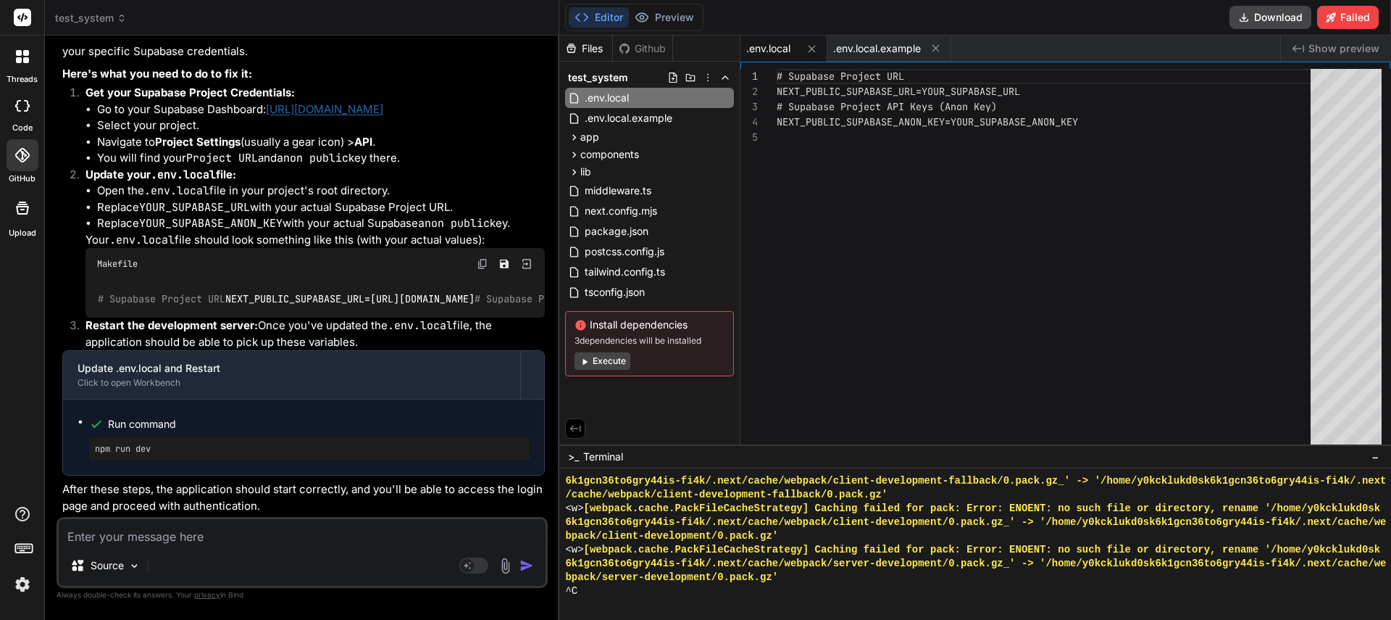
click at [151, 538] on textarea at bounding box center [302, 532] width 487 height 26
type textarea "D"
type textarea "x"
type textarea "Do"
type textarea "x"
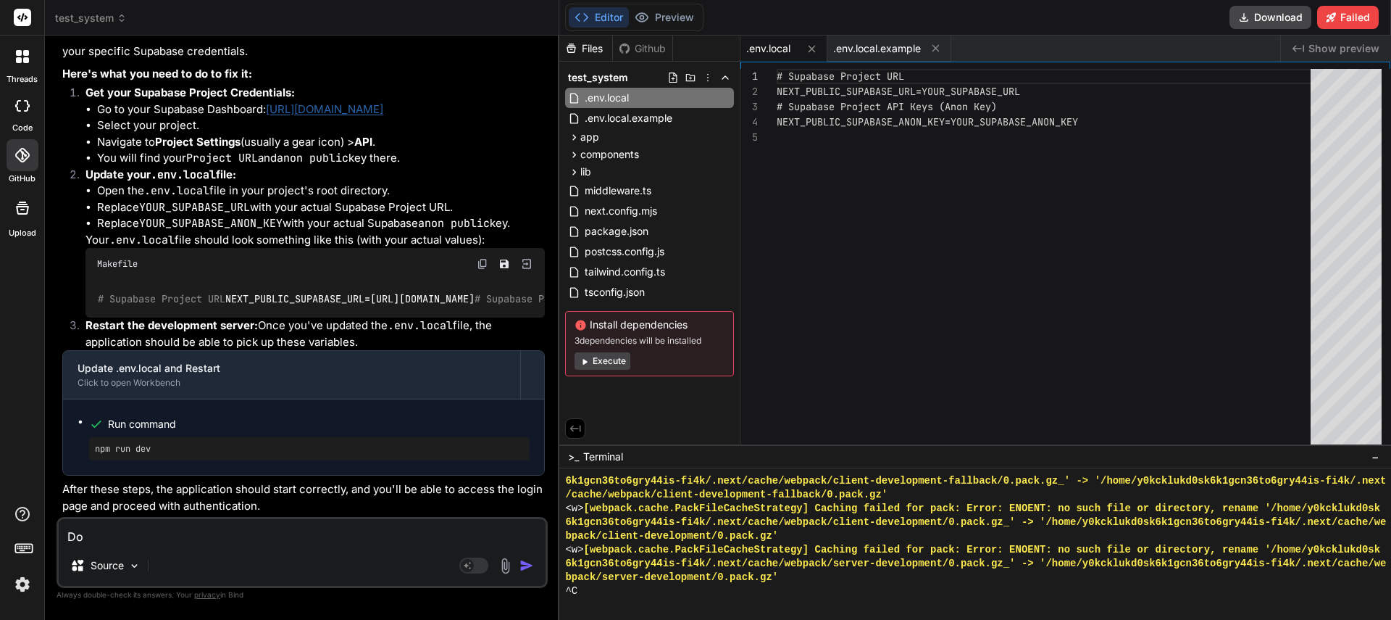
type textarea "Do"
type textarea "x"
type textarea "Do m"
type textarea "x"
type textarea "Do my"
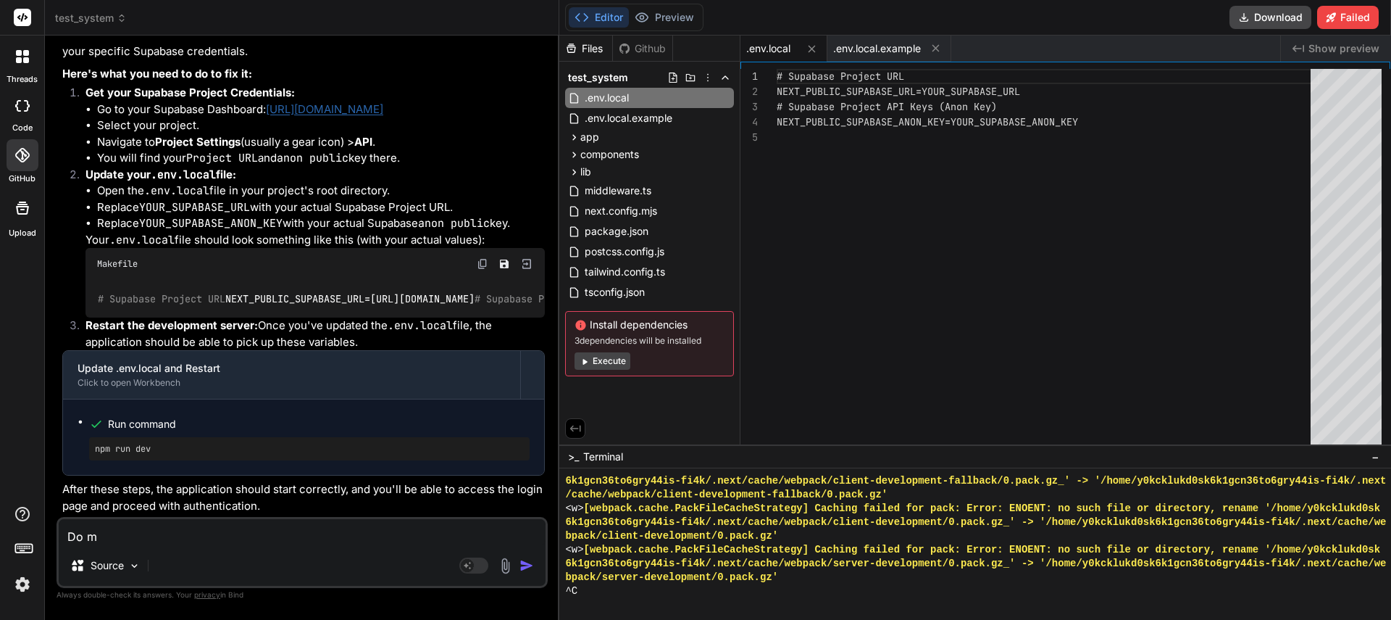
type textarea "x"
type textarea "Do my"
type textarea "x"
type textarea "Do my e"
type textarea "x"
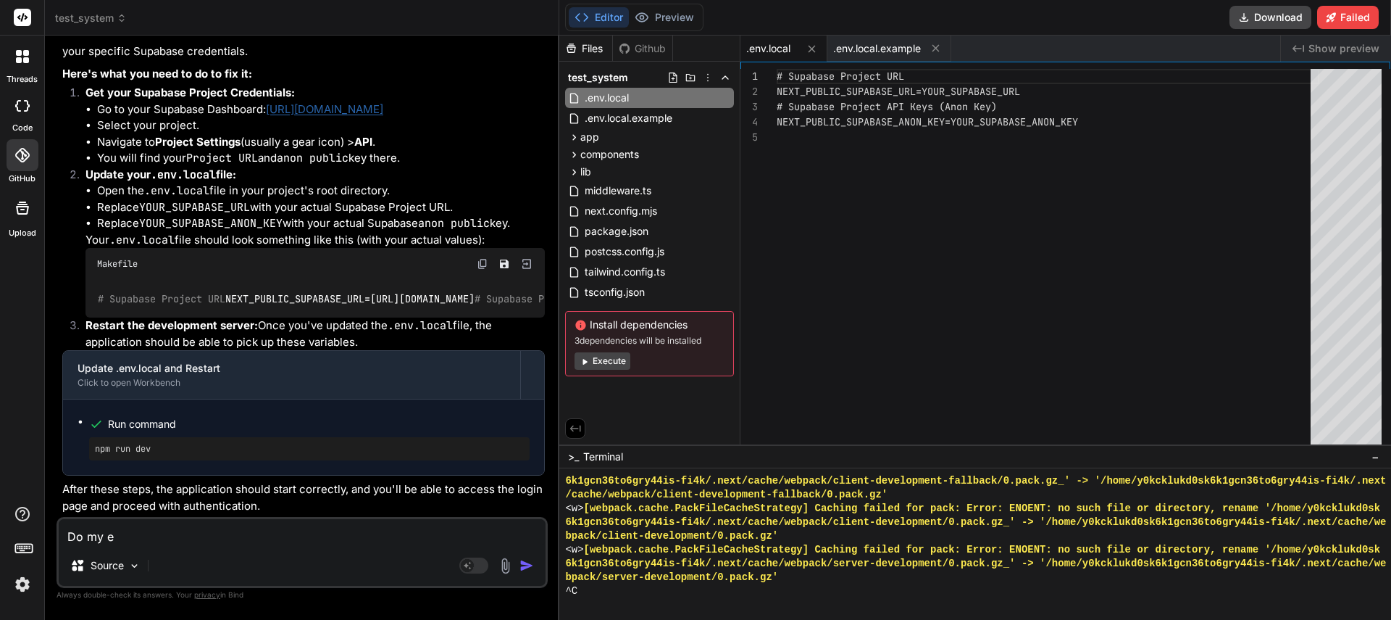
type textarea "Do my ed"
type textarea "x"
type textarea "Do my edi"
type textarea "x"
type textarea "Do my edit"
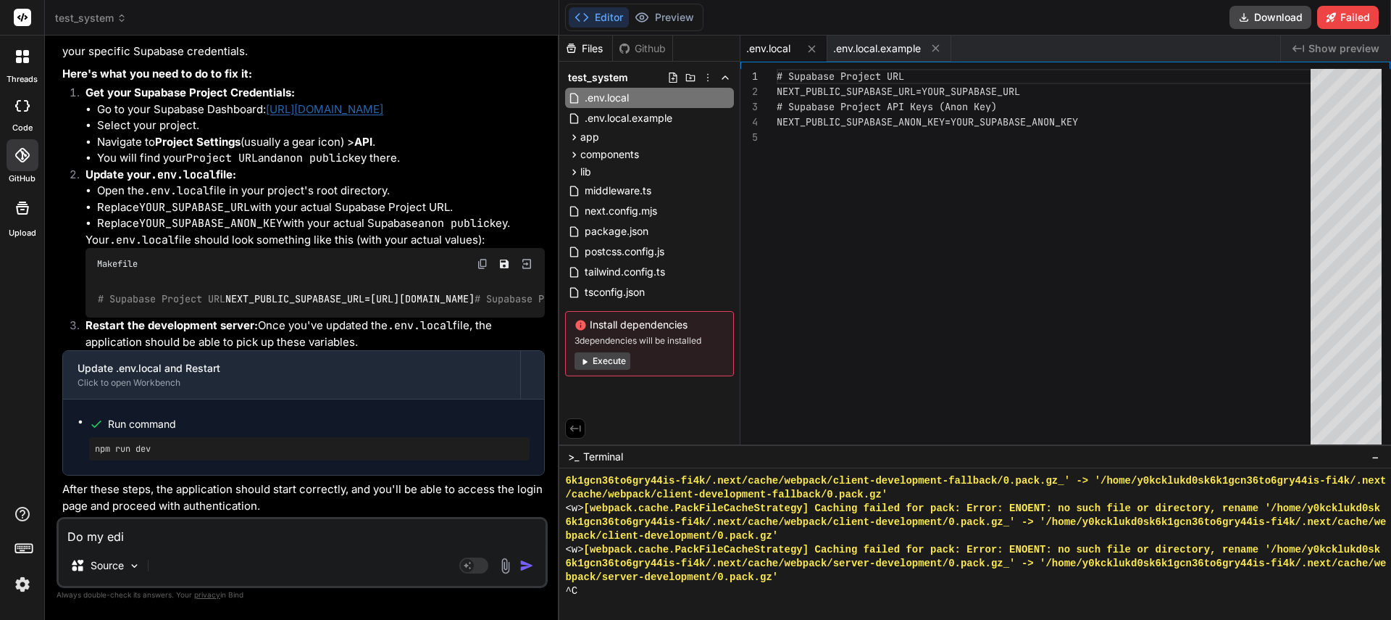
type textarea "x"
type textarea "Do my edits"
type textarea "x"
type textarea "Do my edits"
type textarea "x"
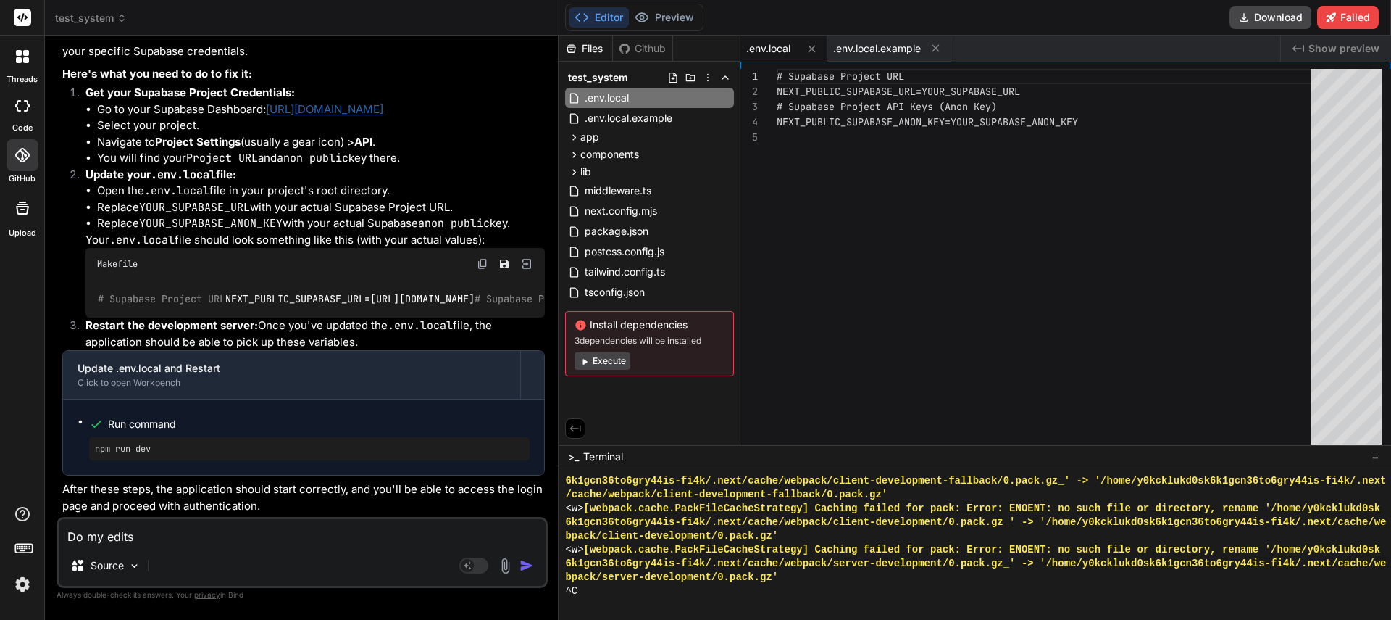
type textarea "Do my edits a"
type textarea "x"
type textarea "Do my edits au"
type textarea "x"
type textarea "Do my edits aut"
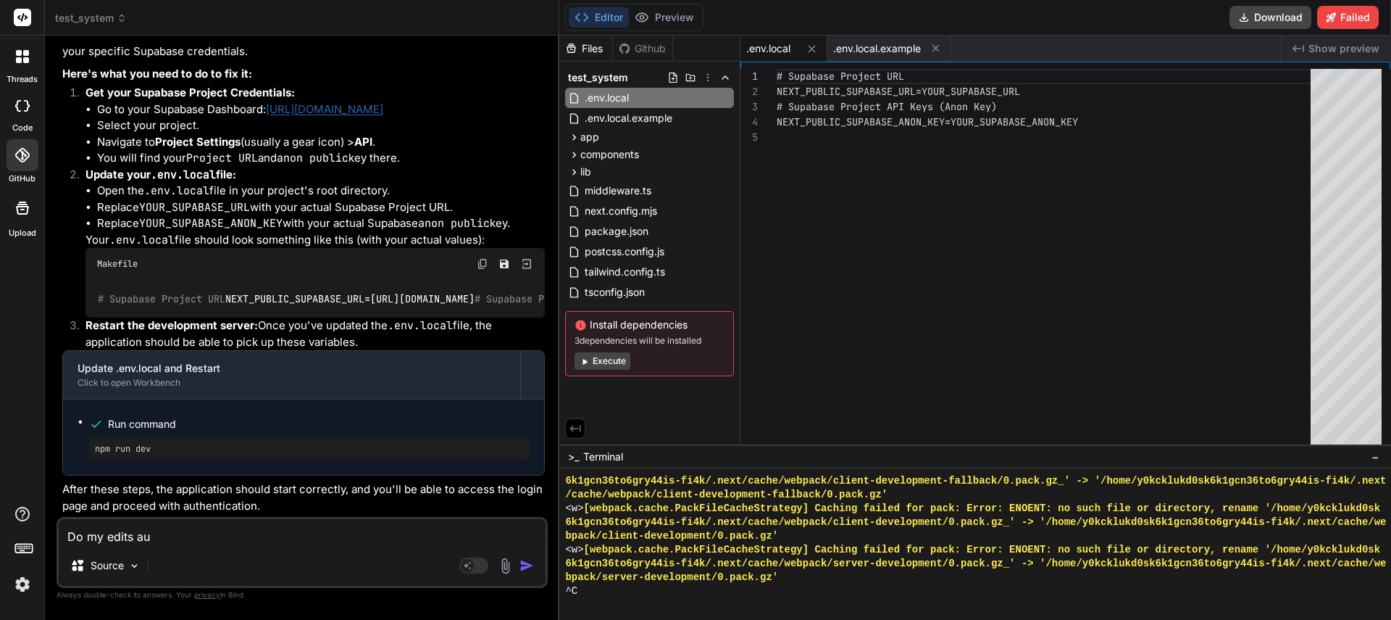
type textarea "x"
type textarea "Do my edits auto"
type textarea "x"
type textarea "Do my edits autom"
type textarea "x"
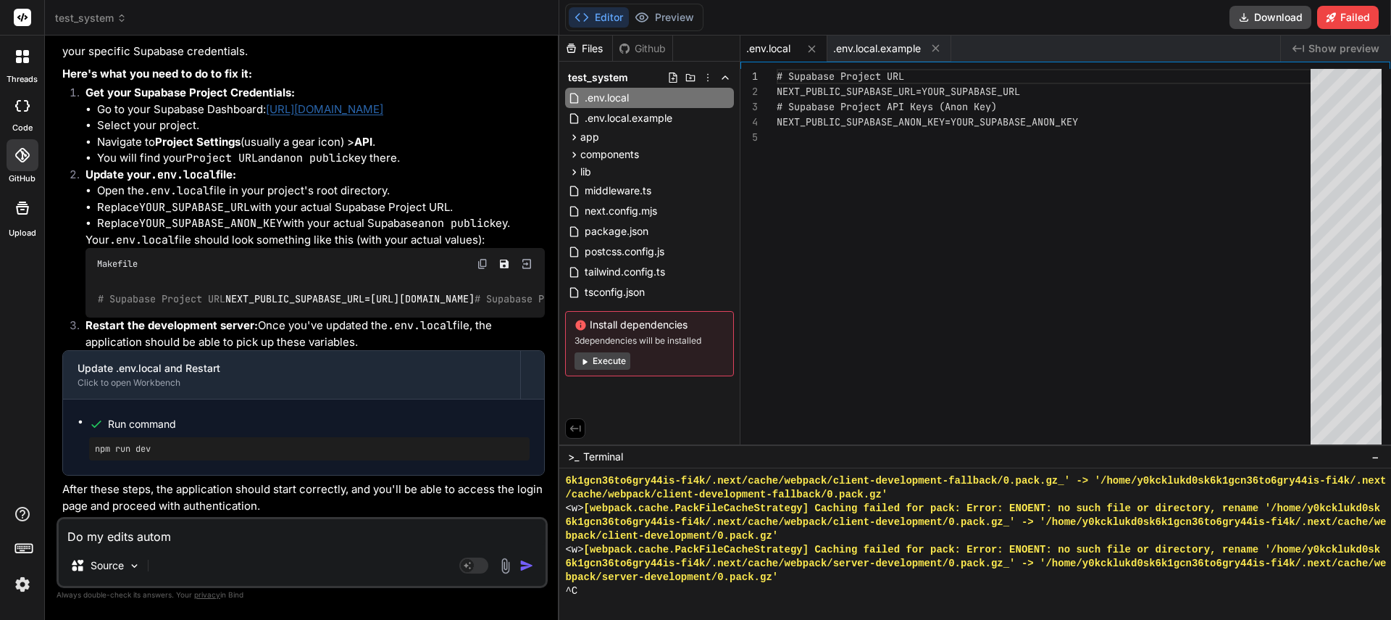
type textarea "Do my edits automa"
type textarea "x"
type textarea "Do my edits automat"
type textarea "x"
type textarea "Do my edits automati"
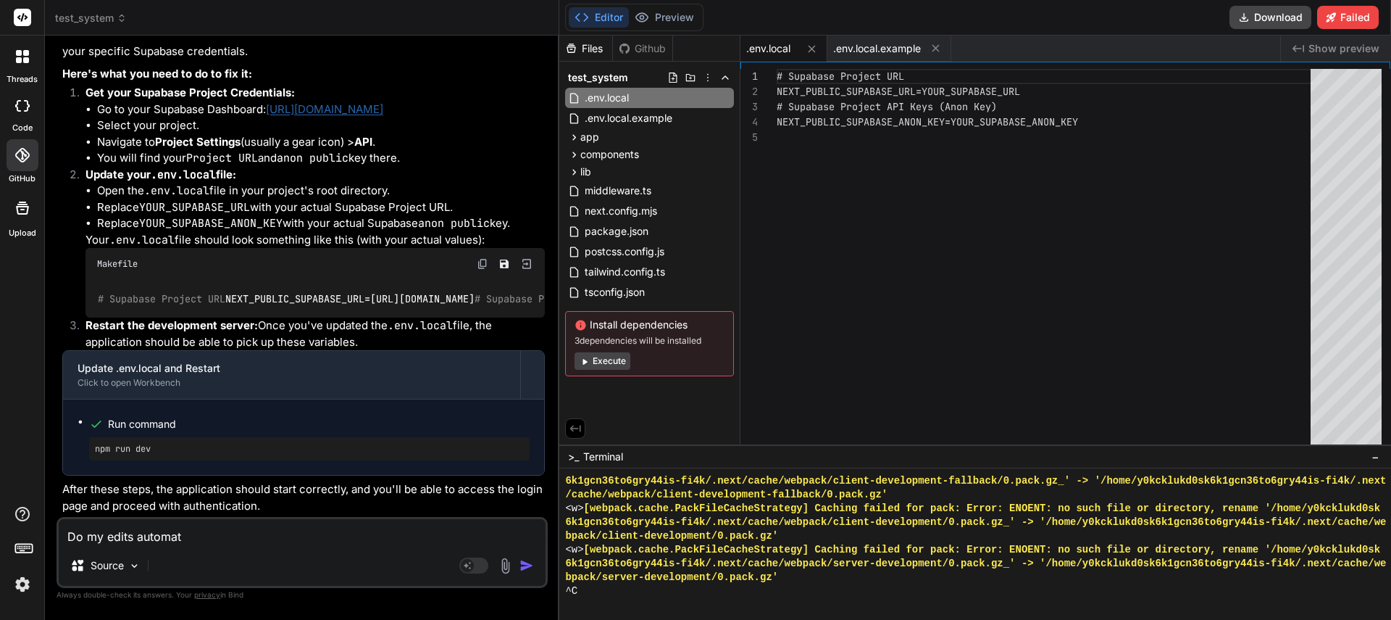
type textarea "x"
type textarea "Do my edits automatic"
type textarea "x"
type textarea "Do my edits automatica"
type textarea "x"
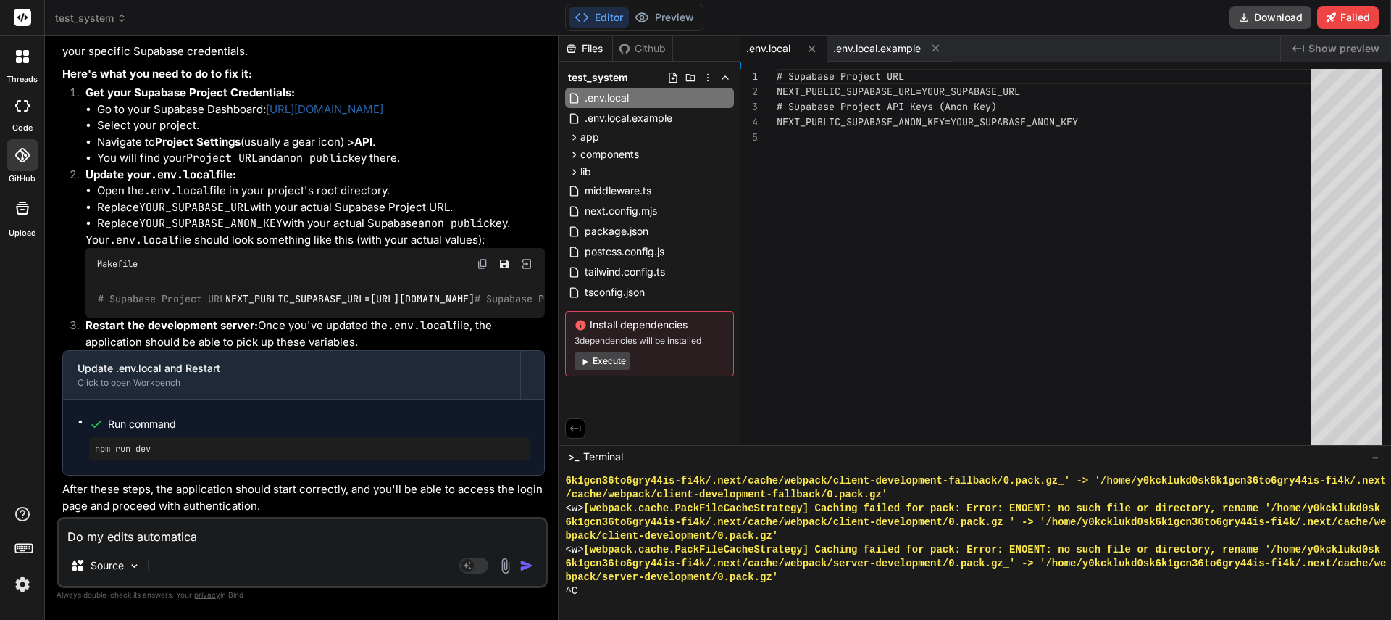
type textarea "Do my edits automatical"
type textarea "x"
type textarea "Do my edits automaticall"
type textarea "x"
type textarea "Do my edits automatically"
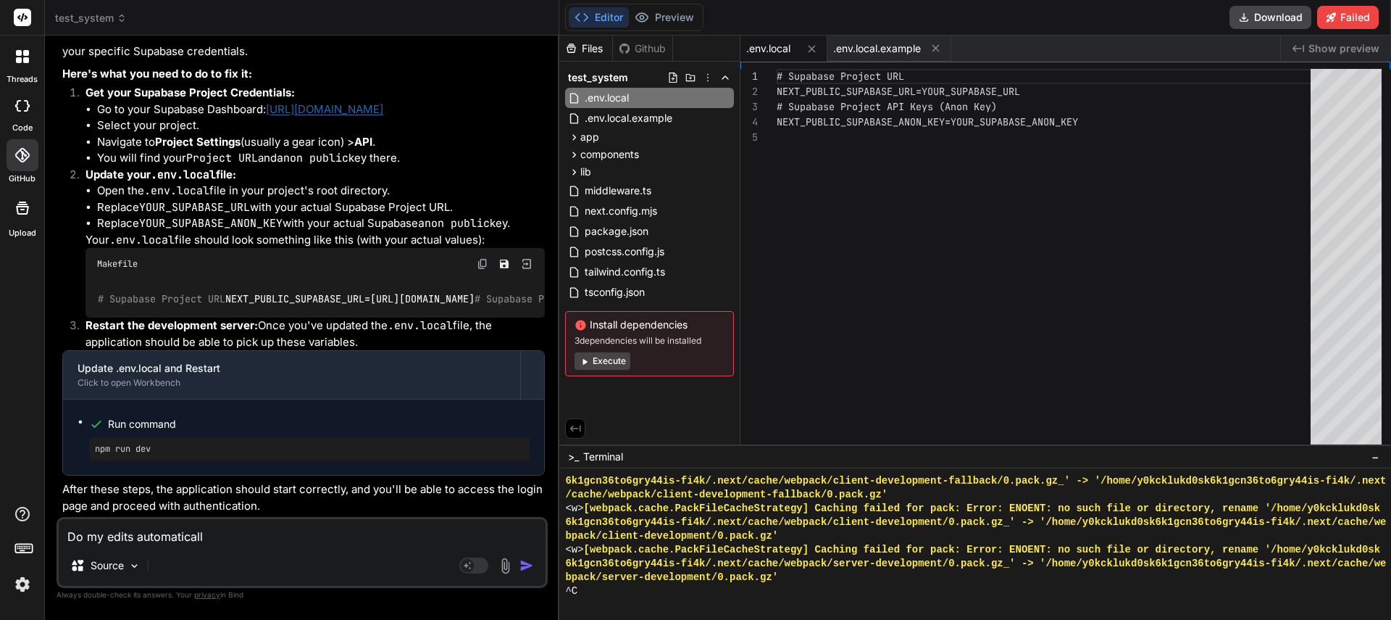
type textarea "x"
type textarea "Do my edits automatically"
type textarea "x"
type textarea "Do my edits automatically s"
type textarea "x"
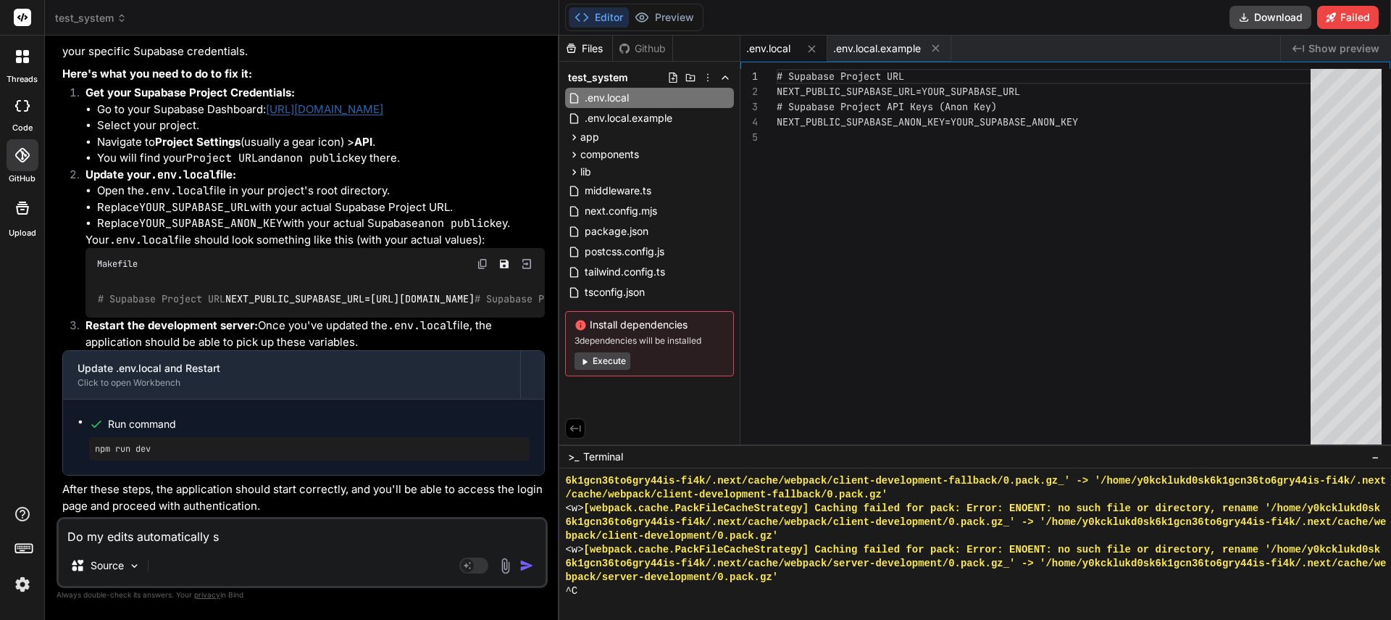
type textarea "Do my edits automatically sa"
type textarea "x"
type textarea "Do my edits automatically sav"
type textarea "x"
type textarea "Do my edits automatically save"
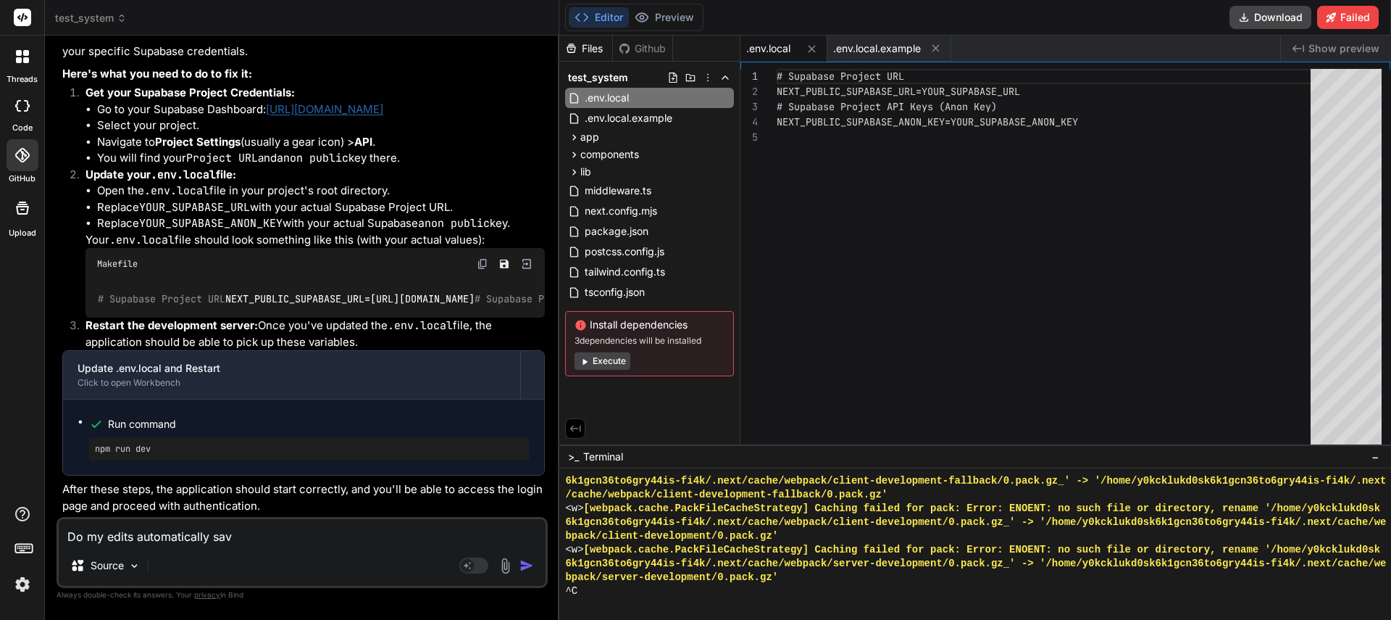
type textarea "x"
type textarea "Do my edits automatically save"
type textarea "x"
type textarea "Do my edits automatically save i"
type textarea "x"
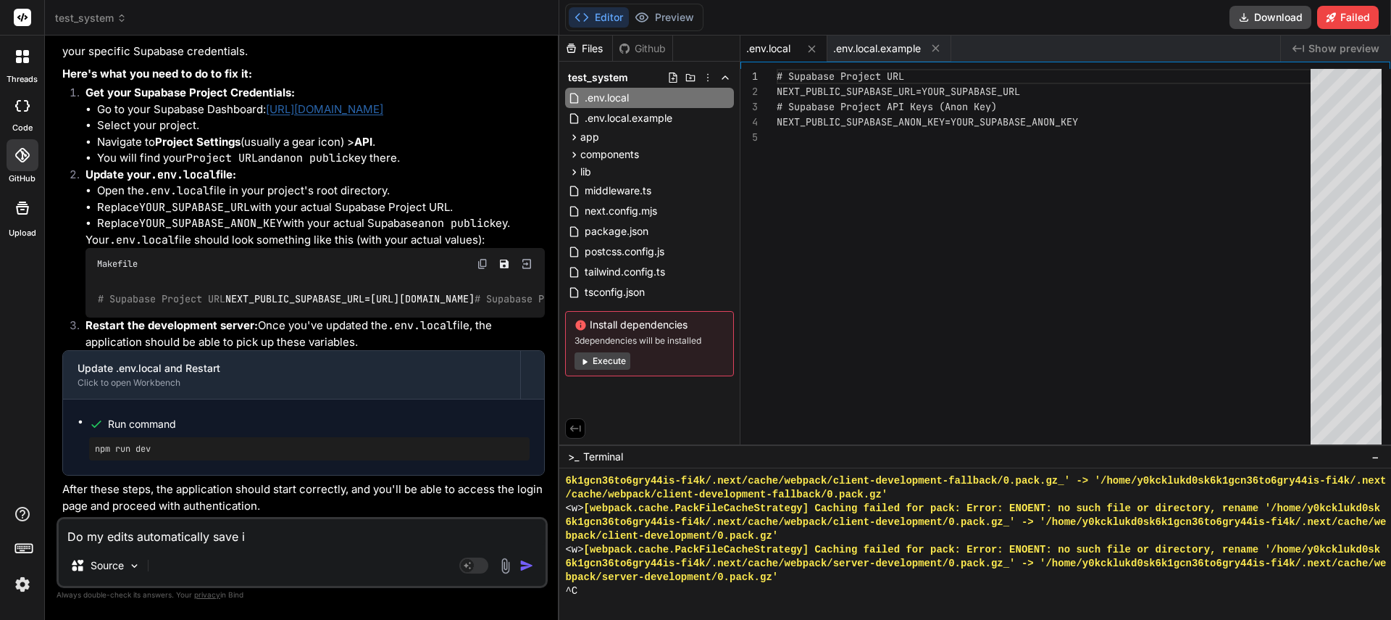
type textarea "Do my edits automatically save in"
type textarea "x"
type textarea "Do my edits automatically save in"
type textarea "x"
type textarea "Do my edits automatically save in t"
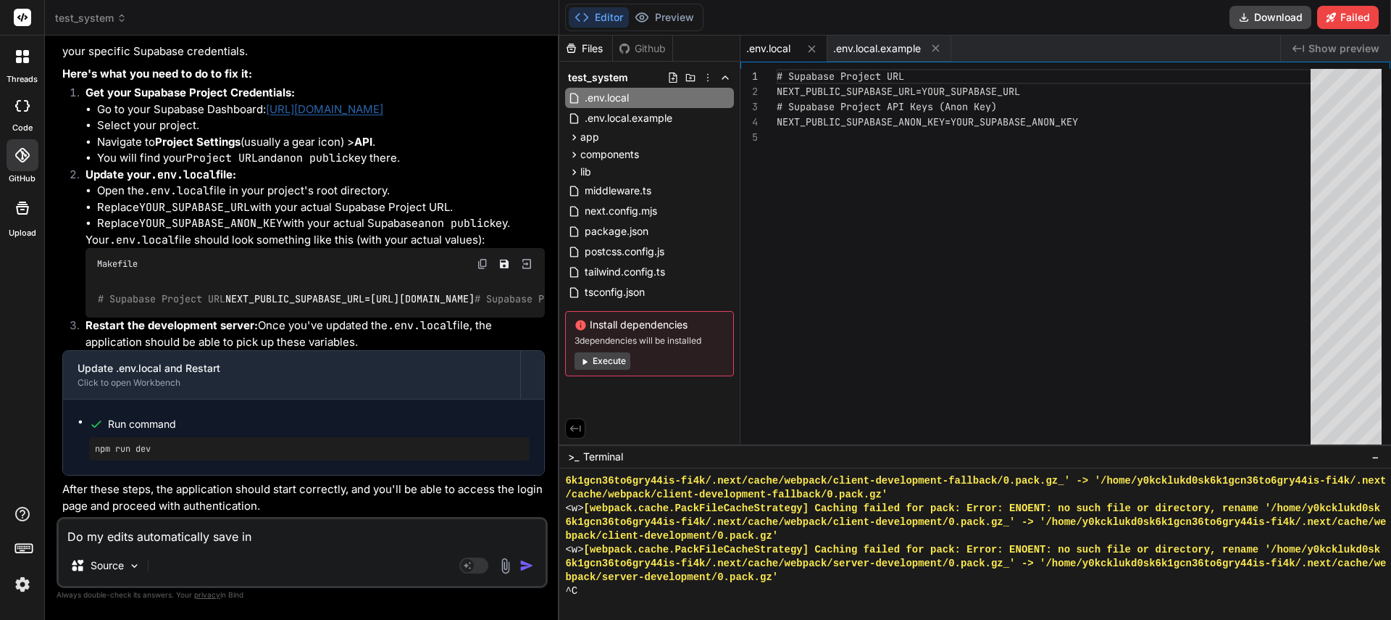
type textarea "x"
type textarea "Do my edits automatically save in th"
type textarea "x"
type textarea "Do my edits automatically save in the"
type textarea "x"
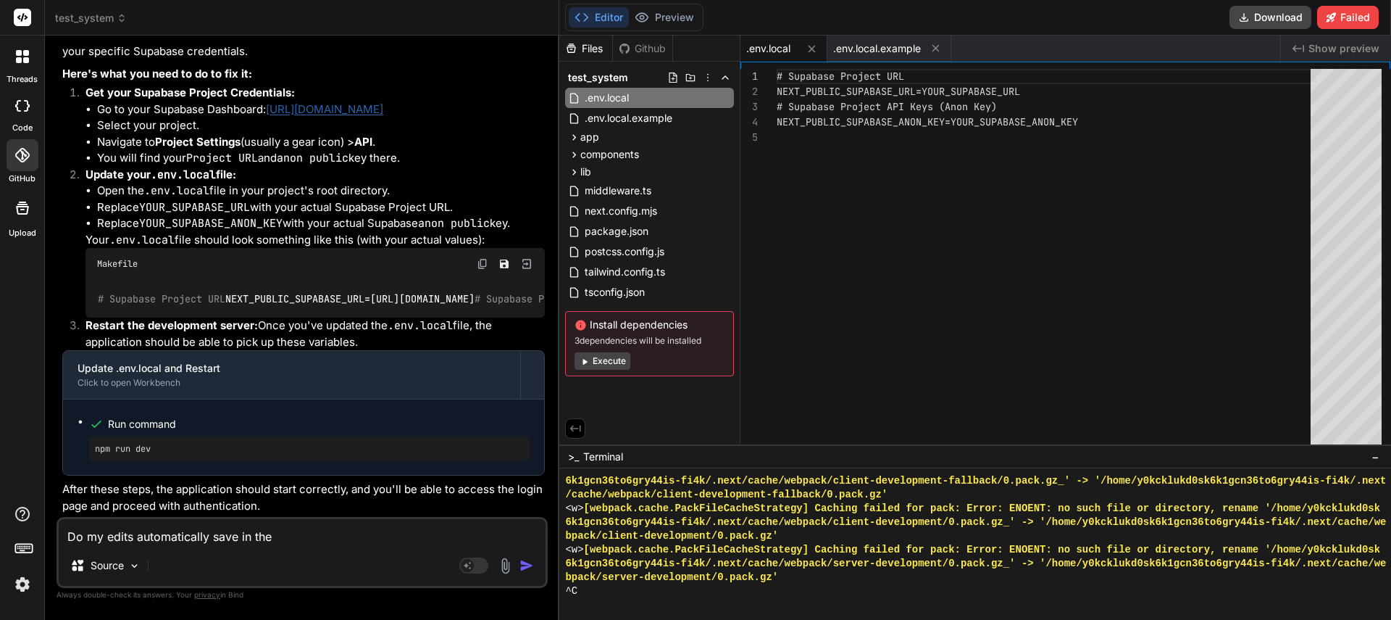
type textarea "Do my edits automatically save in the"
type textarea "x"
type textarea "Do my edits automatically save in the f"
type textarea "x"
type textarea "Do my edits automatically save in the fi"
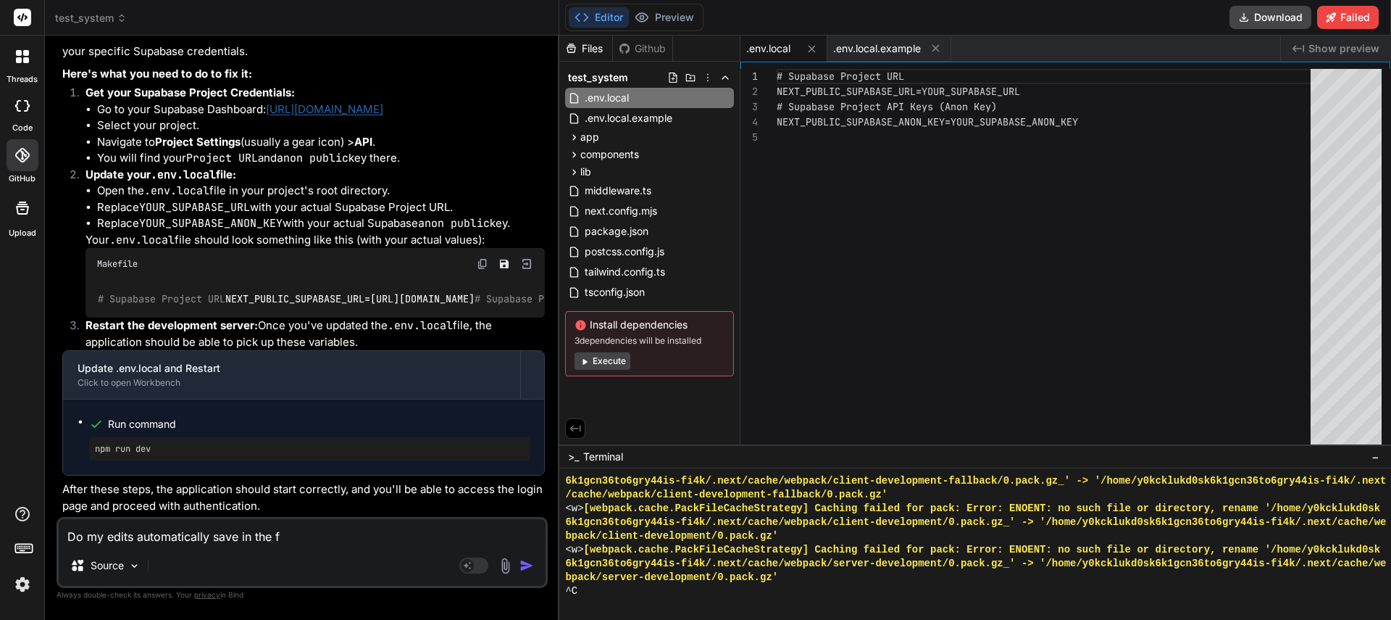
type textarea "x"
type textarea "Do my edits automatically save in the fil"
type textarea "x"
type textarea "Do my edits automatically save in the file"
type textarea "x"
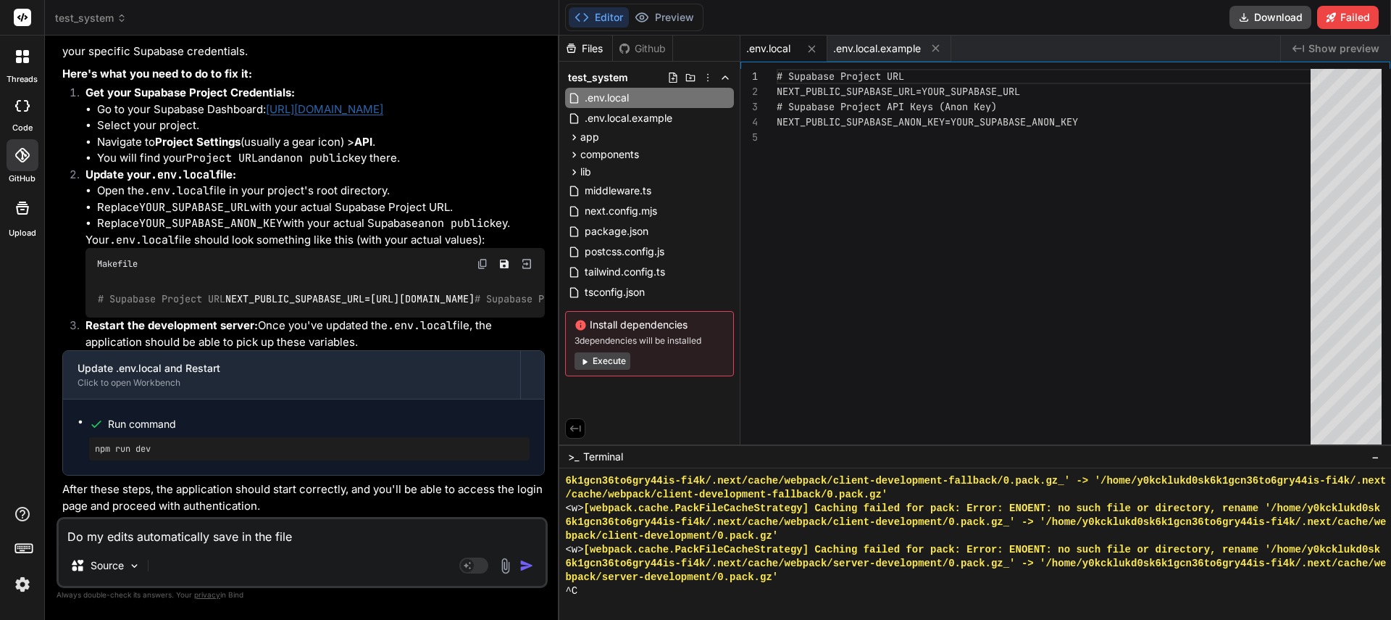
type textarea "Do my edits automatically save in the file?"
type textarea "x"
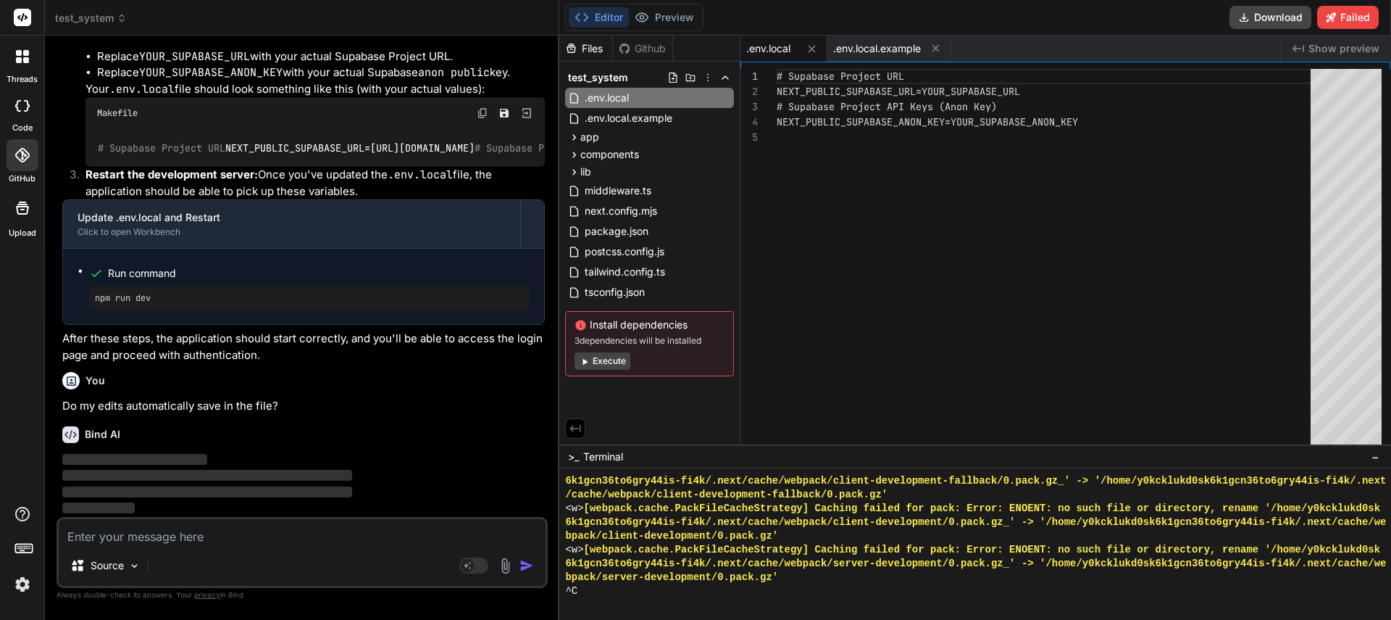
scroll to position [2992, 0]
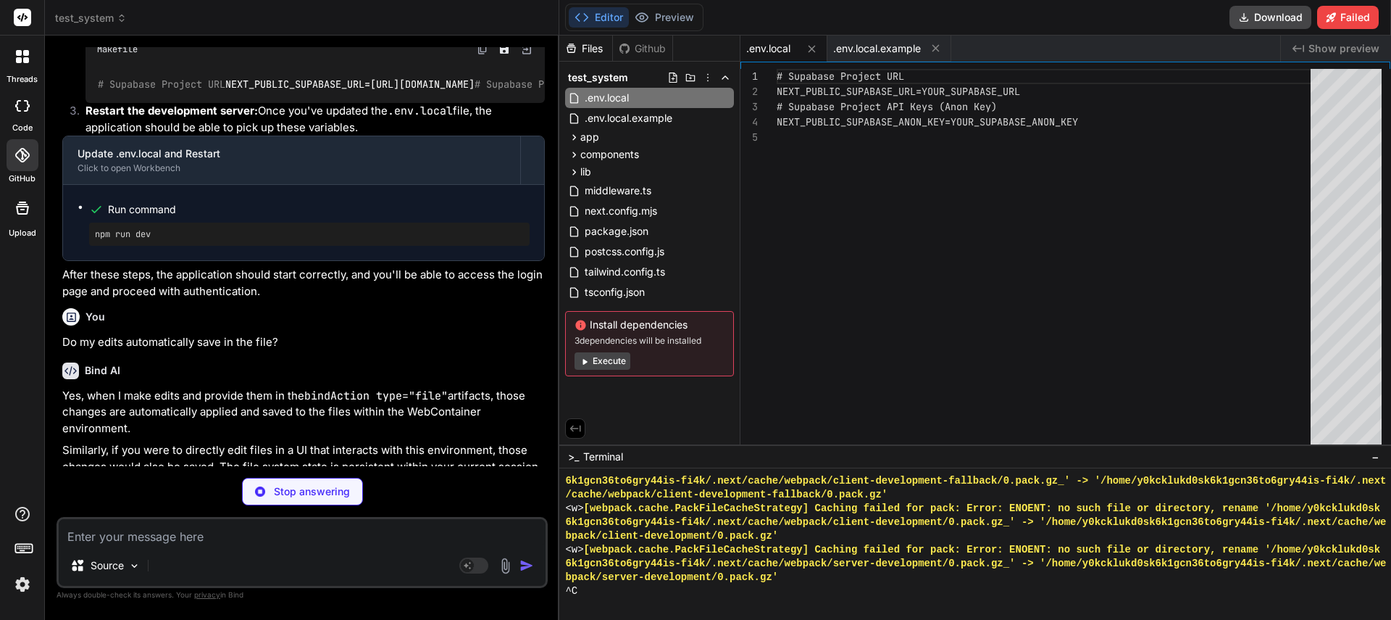
type textarea "x"
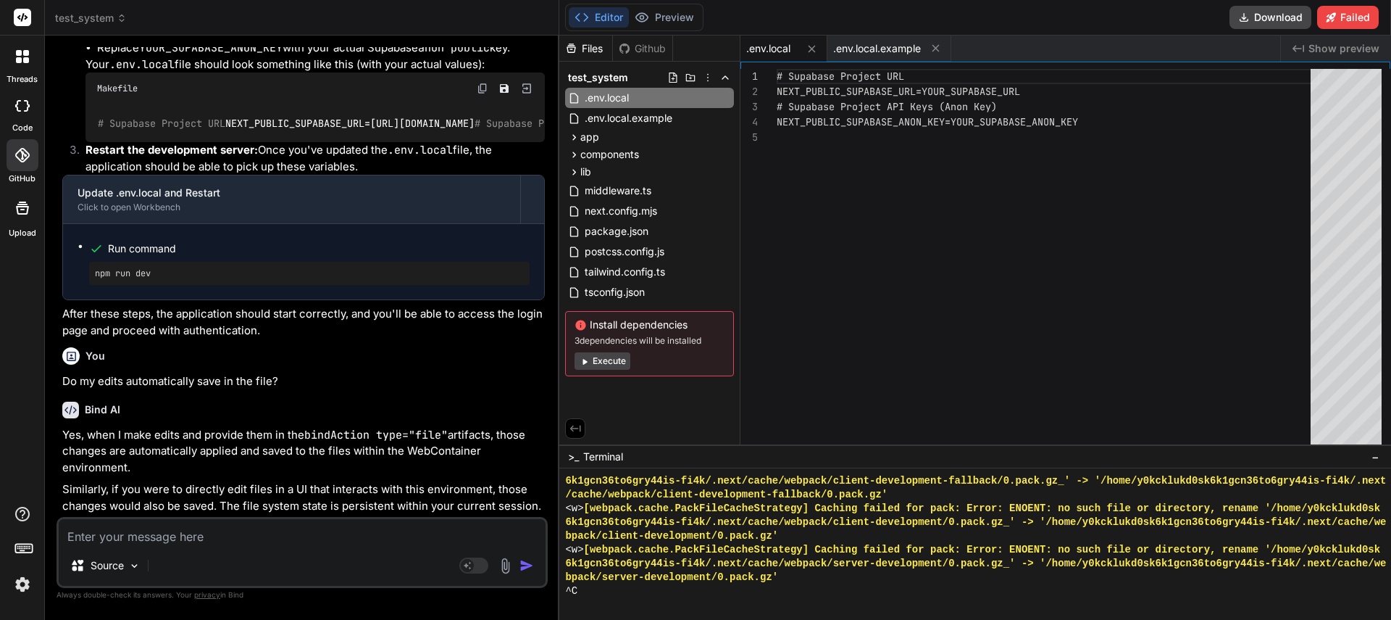
scroll to position [3016, 0]
drag, startPoint x: 957, startPoint y: 123, endPoint x: 1002, endPoint y: 125, distance: 44.2
click at [1002, 125] on div "# Supabase Project URL NEXT_PUBLIC_SUPABASE_URL=YOUR_SUPABASE_URL # Supabase Pr…" at bounding box center [1048, 260] width 543 height 383
click at [997, 120] on div "# Supabase Project URL NEXT_PUBLIC_SUPABASE_URL=YOUR_SUPABASE_URL # Supabase Pr…" at bounding box center [1048, 260] width 543 height 383
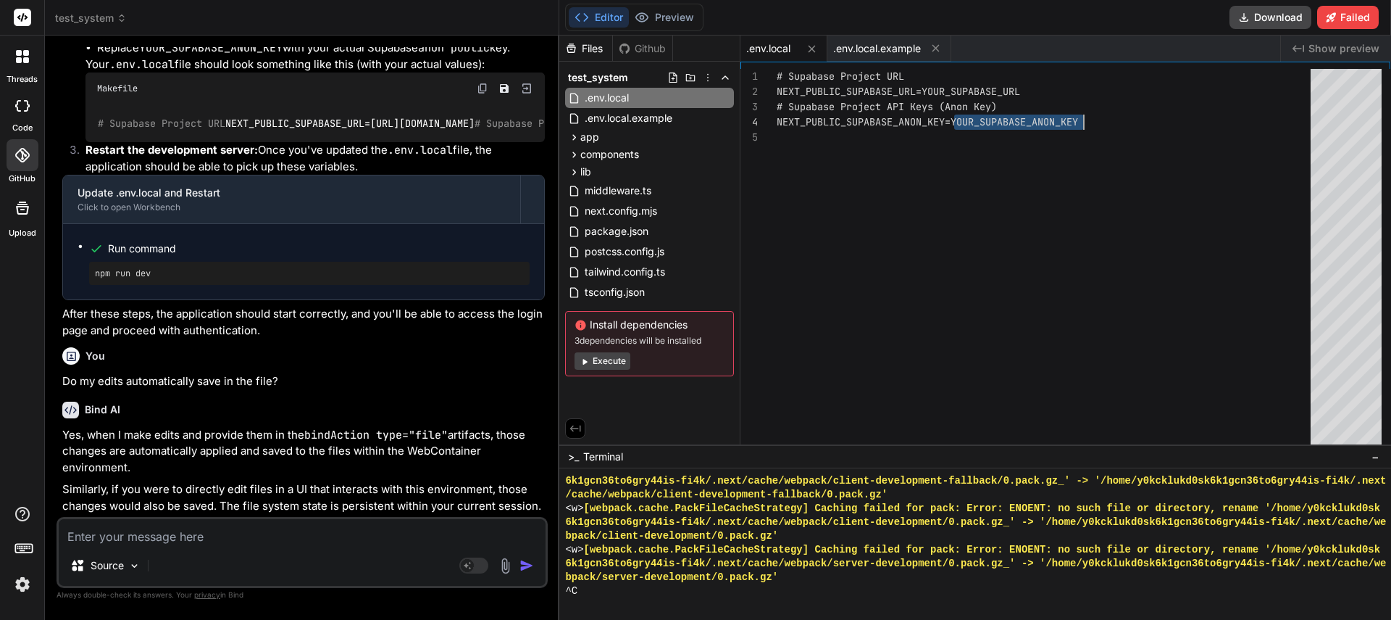
click at [997, 120] on div "# Supabase Project URL NEXT_PUBLIC_SUPABASE_URL=YOUR_SUPABASE_URL # Supabase Pr…" at bounding box center [1048, 260] width 543 height 383
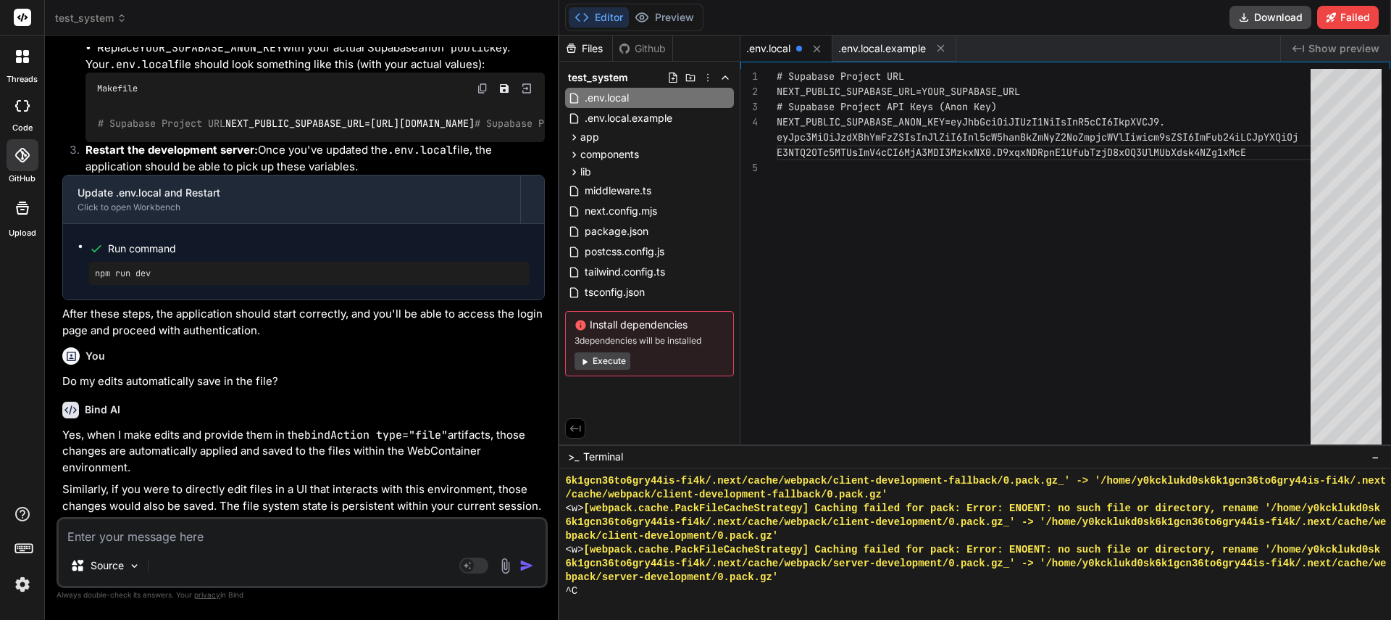
click at [1185, 205] on div "# Supabase Project URL NEXT_PUBLIC_SUPABASE_URL=YOUR_SUPABASE_URL # Supabase Pr…" at bounding box center [1048, 260] width 543 height 383
click at [1016, 89] on div "# Supabase Project URL NEXT_PUBLIC_SUPABASE_URL=YOUR_SUPABASE_URL # Supabase Pr…" at bounding box center [1048, 260] width 543 height 383
click at [1006, 91] on div "# Supabase Project URL NEXT_PUBLIC_SUPABASE_URL=YOUR_SUPABASE_U [URL][PERSON_NA…" at bounding box center [1048, 260] width 543 height 383
click at [989, 330] on div "# Supabase Project URL NEXT_PUBLIC_SUPABASE_URL= [URL][PERSON_NAME] # Supabase …" at bounding box center [1048, 260] width 543 height 383
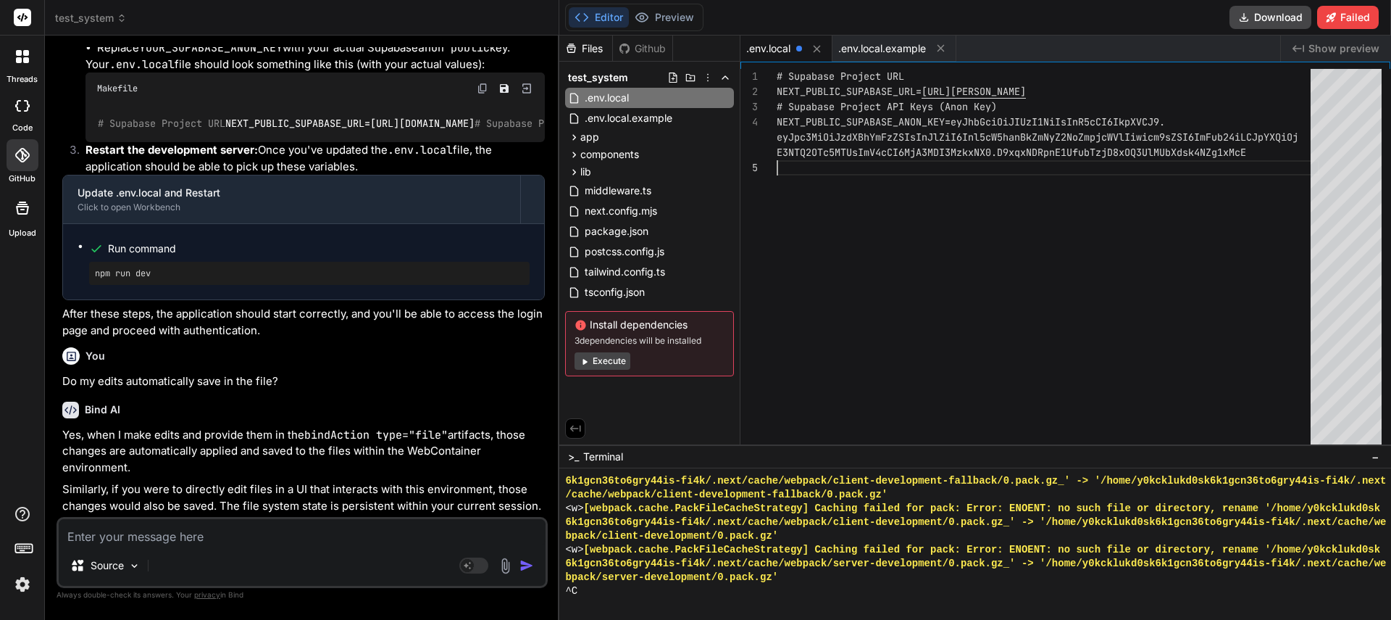
scroll to position [76, 0]
click at [652, 120] on span ".env.local.example" at bounding box center [628, 117] width 91 height 17
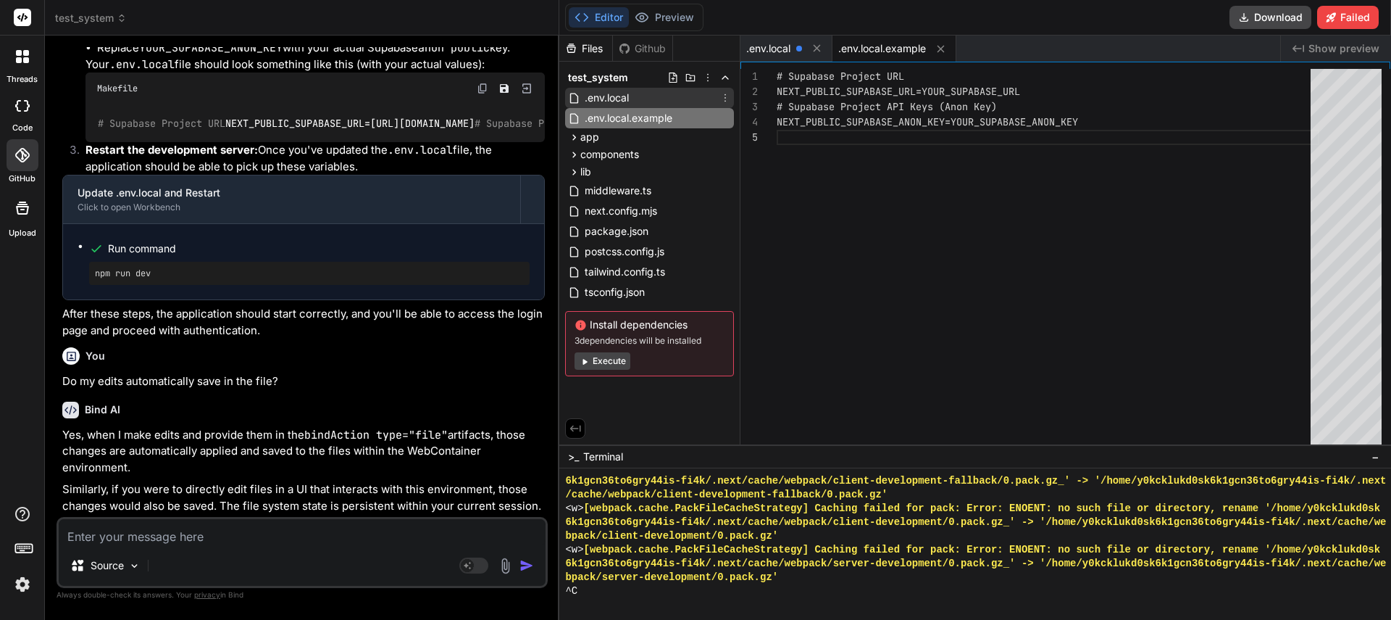
click at [641, 99] on div ".env.local" at bounding box center [649, 98] width 169 height 20
type textarea "# Supabase Project URL NEXT_PUBLIC_SUPABASE_URL=[URL][PERSON_NAME] # Supabase P…"
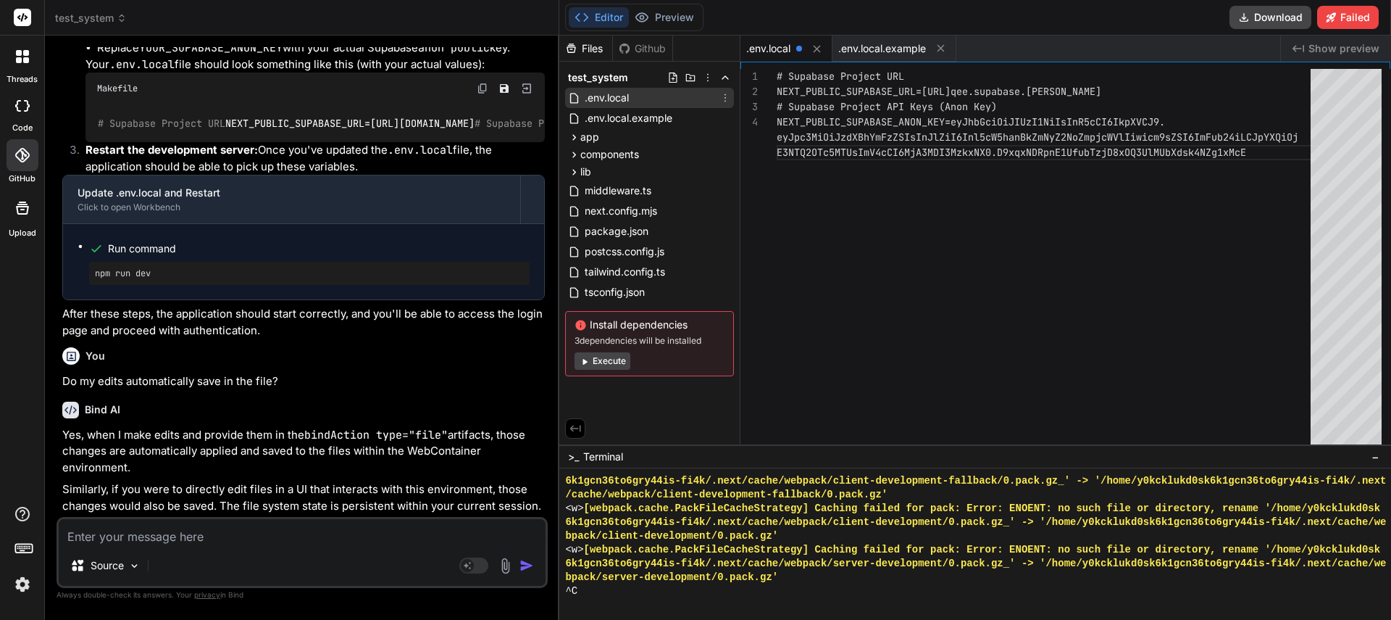
scroll to position [76, 0]
click at [207, 542] on textarea at bounding box center [302, 532] width 487 height 26
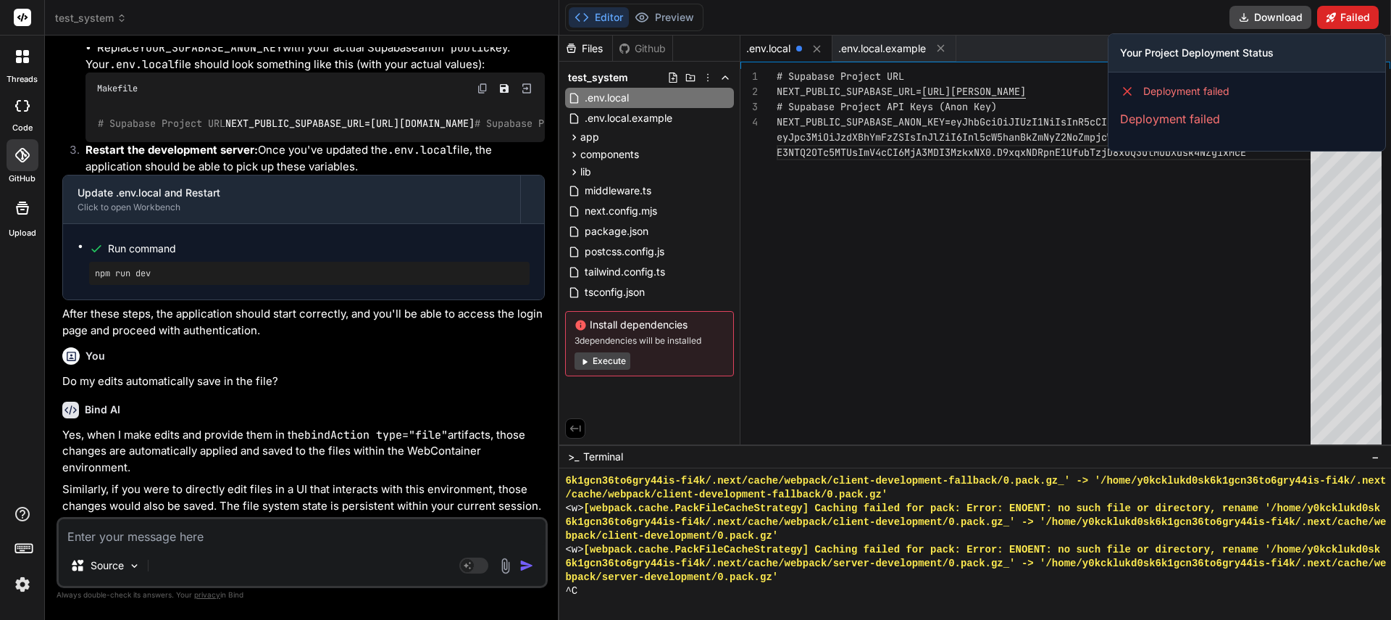
click at [1333, 15] on icon at bounding box center [1331, 17] width 10 height 10
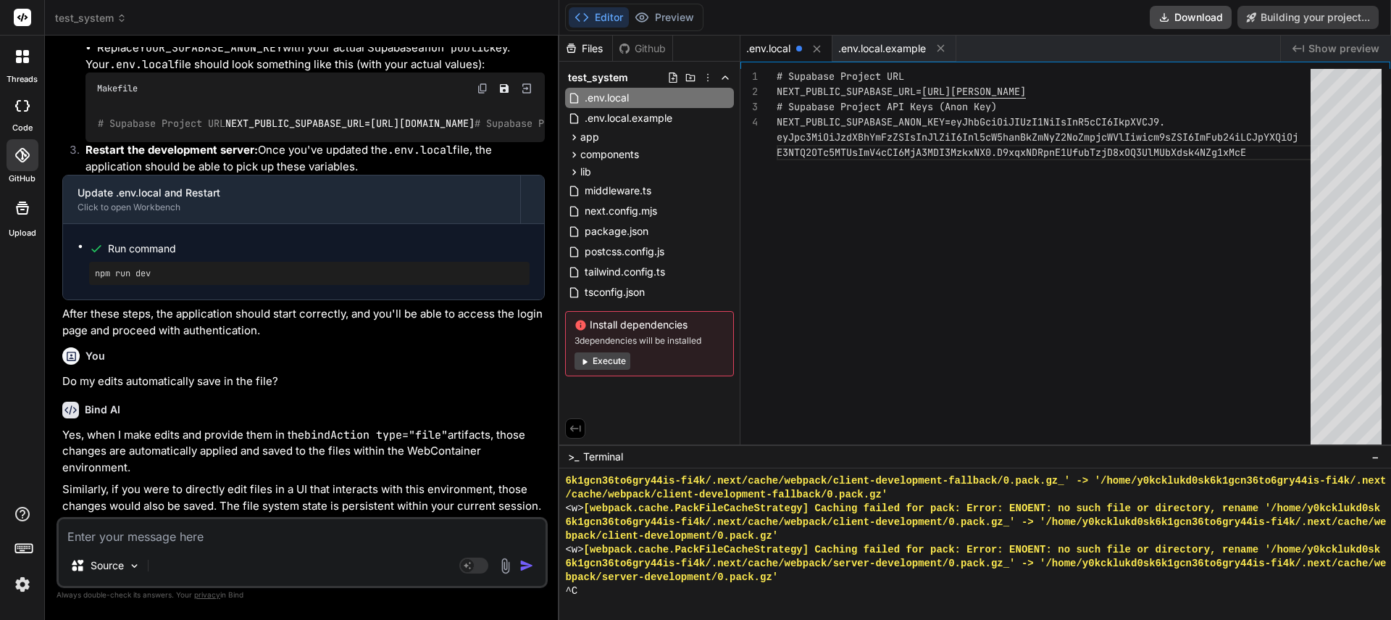
click at [241, 536] on textarea at bounding box center [302, 532] width 487 height 26
type textarea "x"
click at [204, 536] on textarea at bounding box center [302, 532] width 487 height 26
type textarea "L"
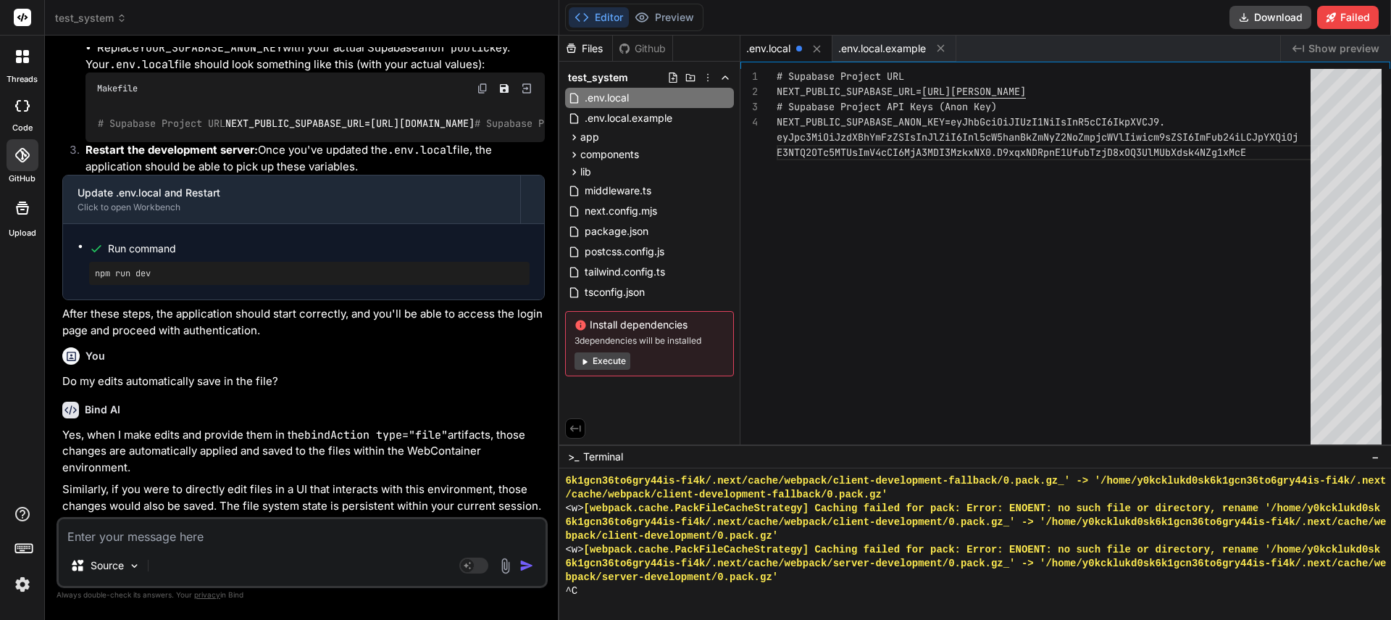
type textarea "x"
type textarea "Le"
type textarea "x"
type textarea "Let"
type textarea "x"
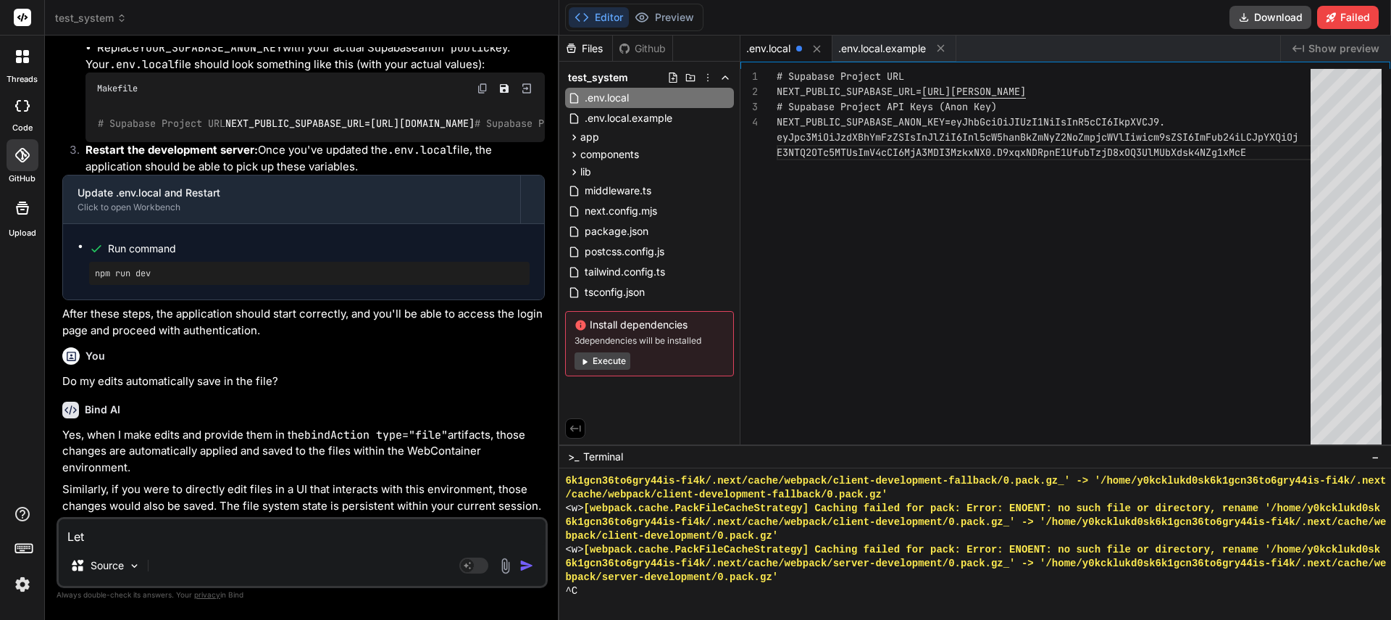
type textarea "Let'"
type textarea "x"
type textarea "Let's"
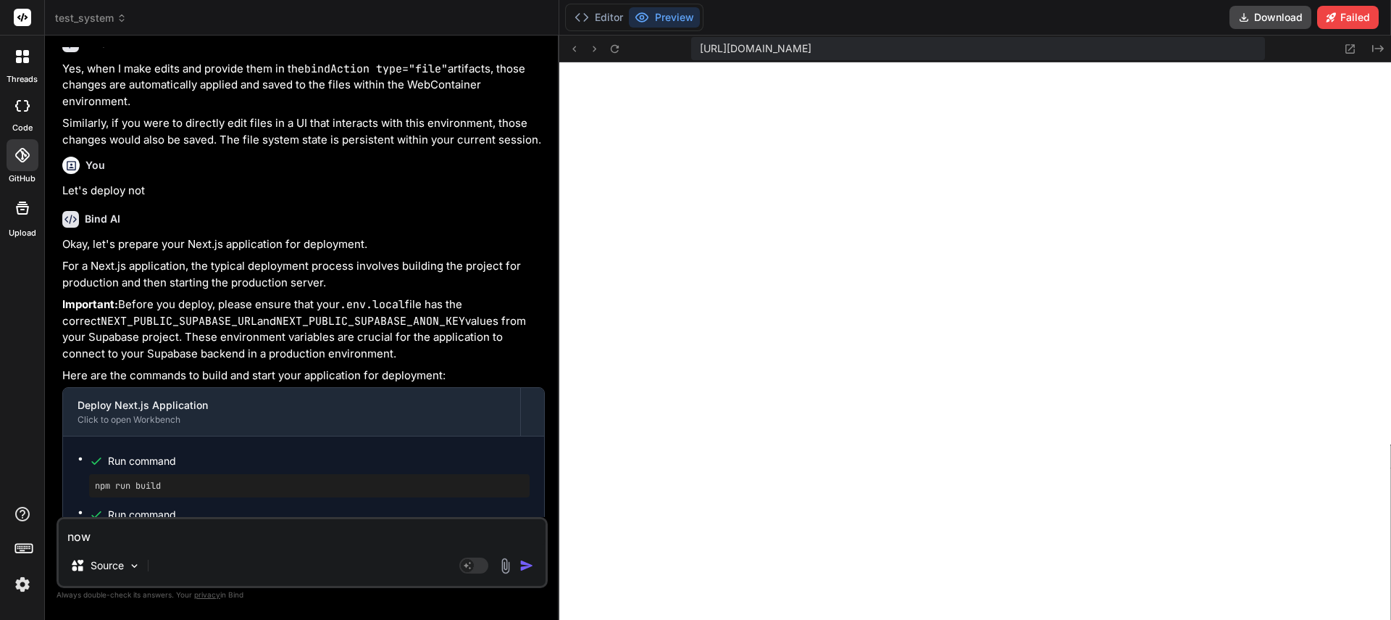
scroll to position [3489, 0]
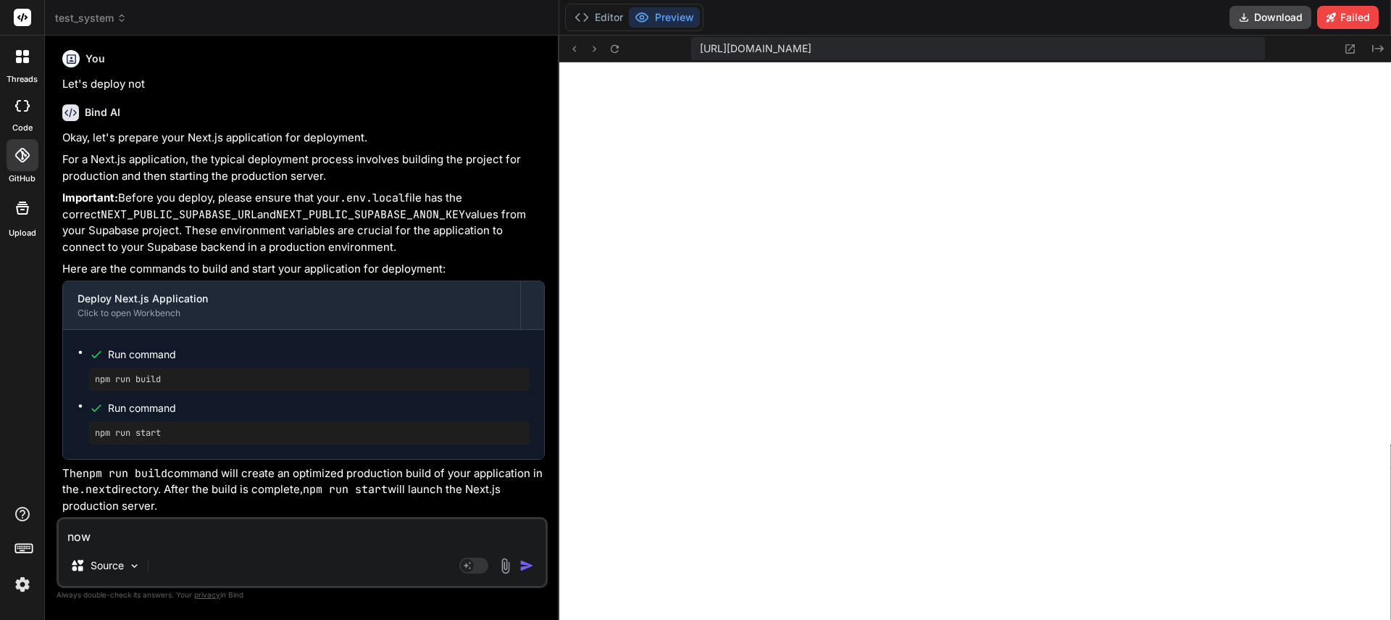
click at [179, 539] on textarea "now" at bounding box center [302, 532] width 487 height 26
click at [600, 15] on button "Editor" at bounding box center [599, 17] width 60 height 20
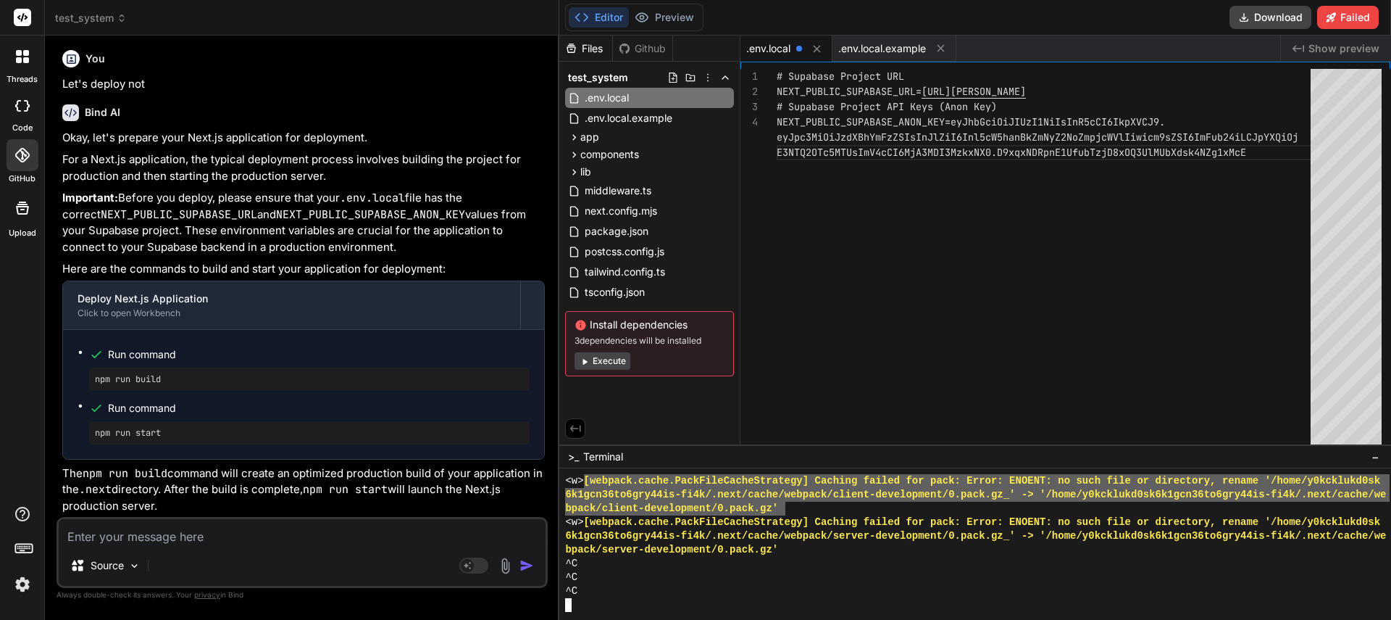
drag, startPoint x: 590, startPoint y: 481, endPoint x: 784, endPoint y: 507, distance: 195.9
click at [168, 543] on textarea at bounding box center [302, 532] width 487 height 26
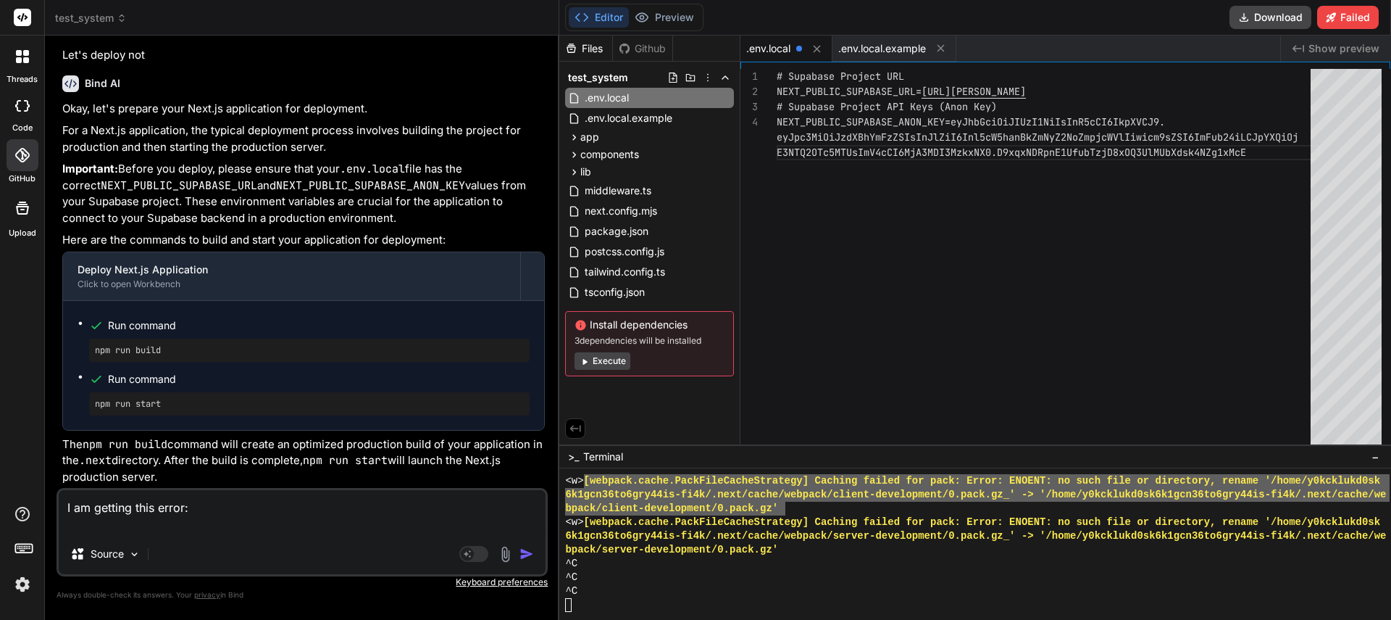
paste textarea "[webpack.cache.PackFileCacheStrategy] Caching failed for pack: Error: ENOENT: n…"
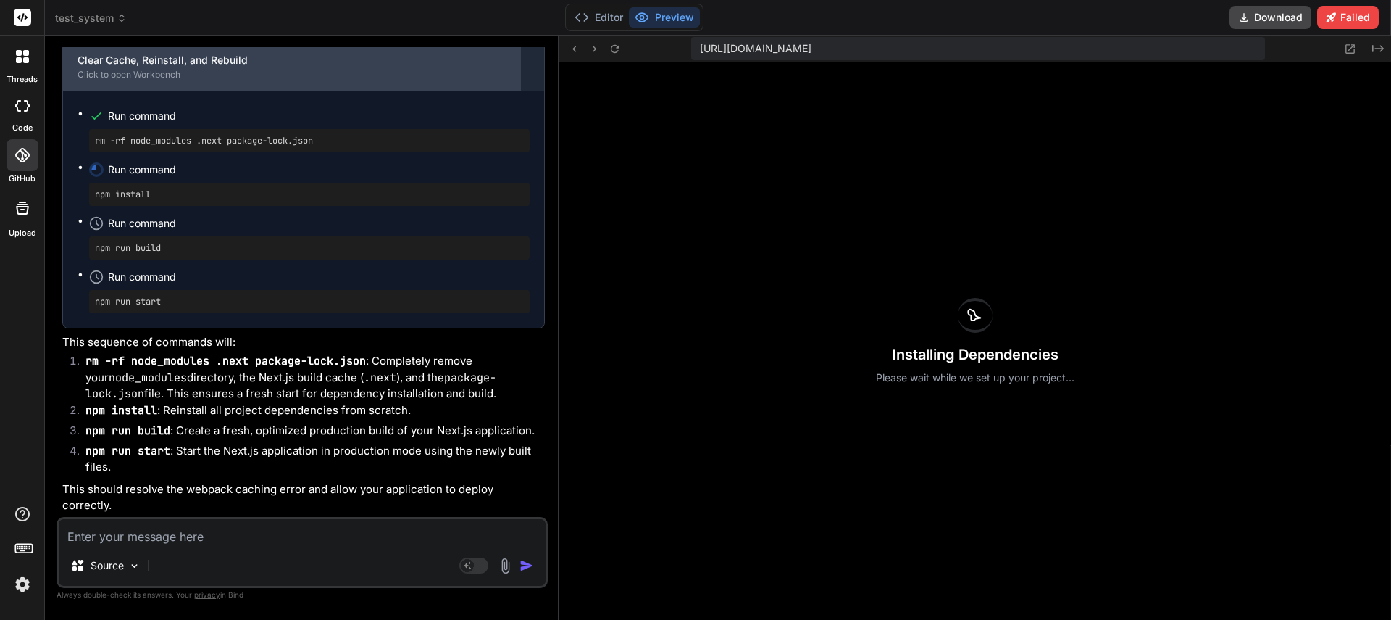
scroll to position [4210, 0]
